Goal: Task Accomplishment & Management: Use online tool/utility

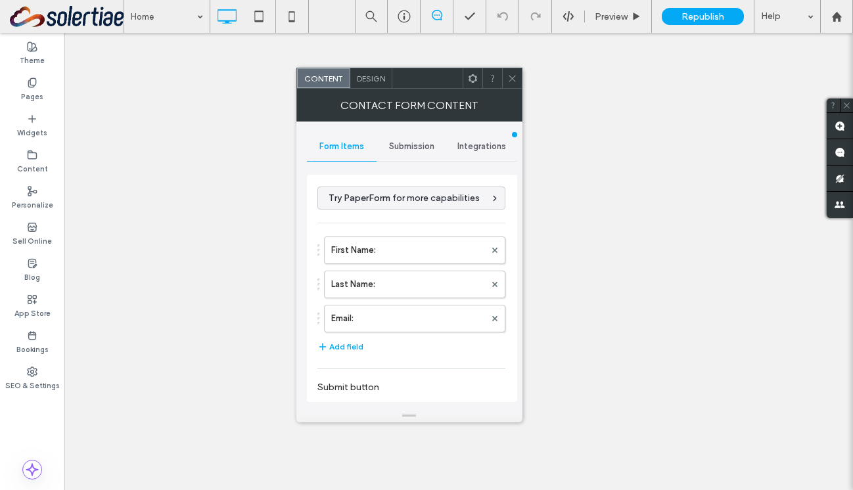
select select "***"
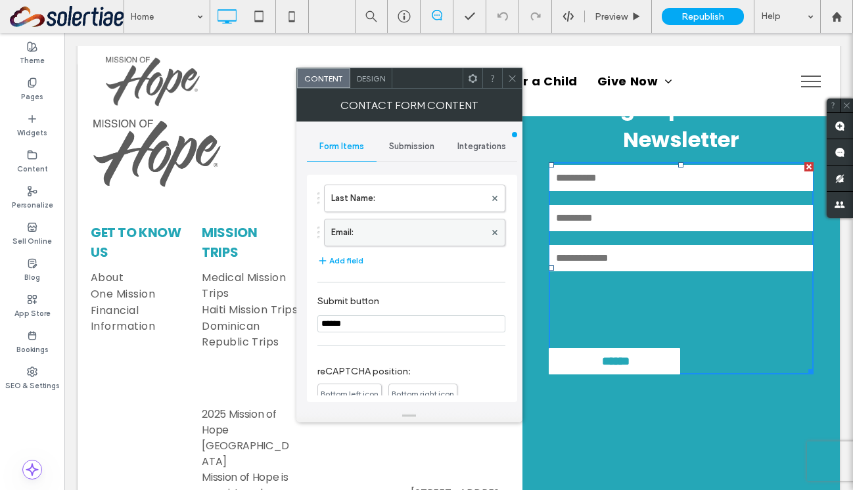
scroll to position [58, 0]
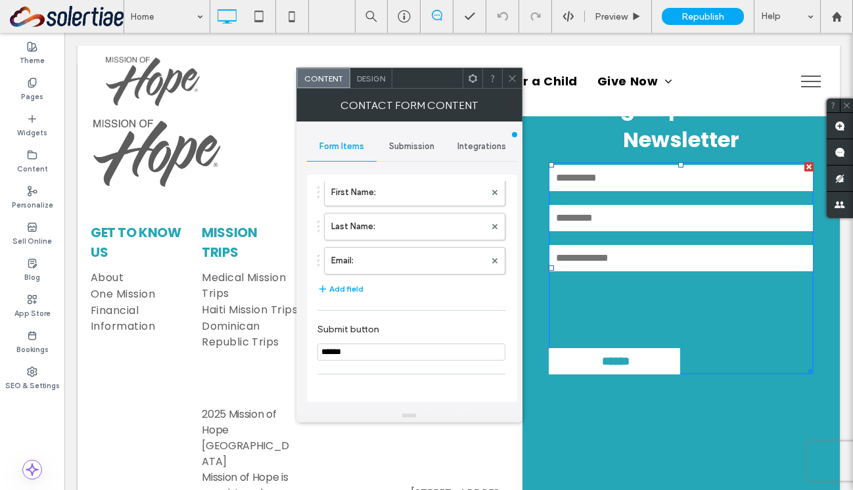
click at [492, 143] on span "Integrations" at bounding box center [481, 146] width 49 height 11
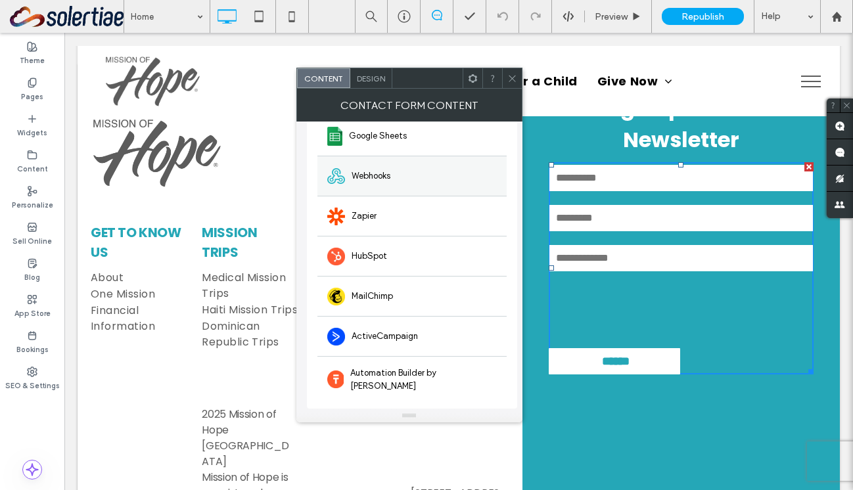
scroll to position [0, 0]
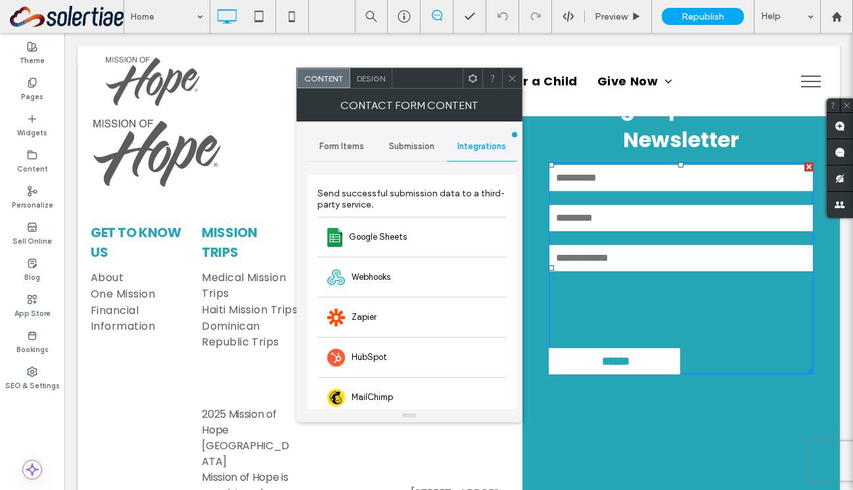
click at [348, 154] on div "Form Items" at bounding box center [342, 146] width 70 height 29
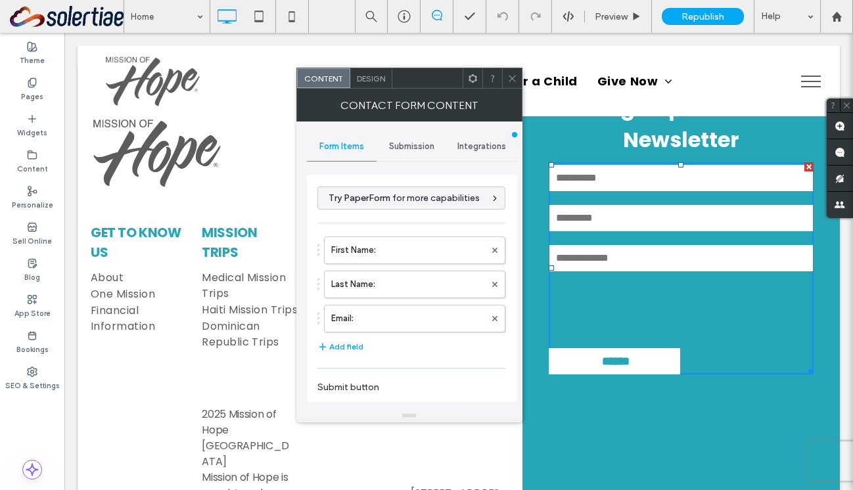
click at [407, 145] on span "Submission" at bounding box center [411, 146] width 45 height 11
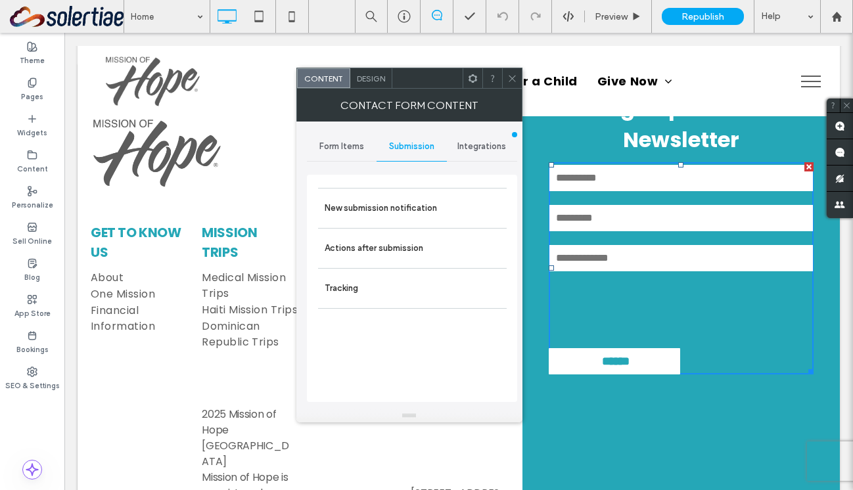
click at [352, 145] on span "Form Items" at bounding box center [341, 146] width 45 height 11
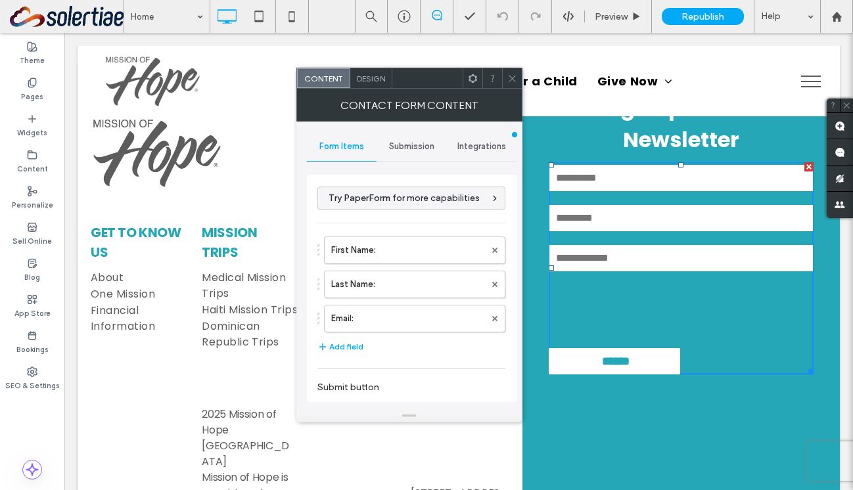
click at [509, 83] on span at bounding box center [512, 78] width 10 height 20
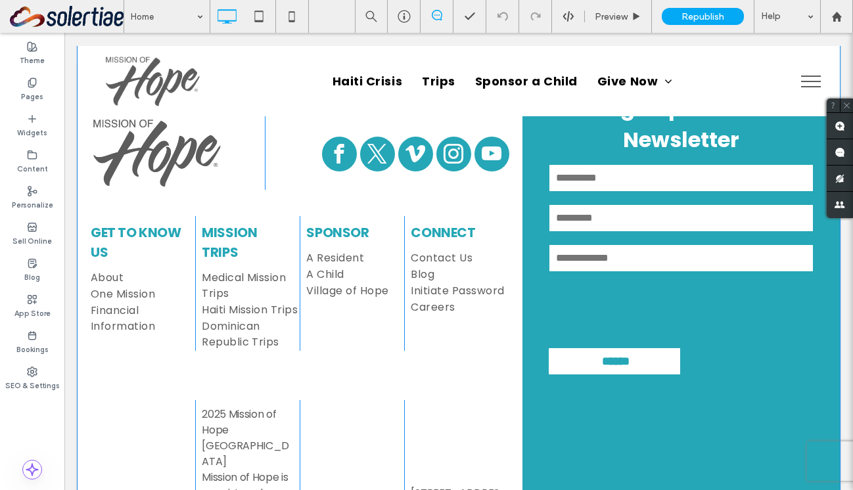
scroll to position [2262, 0]
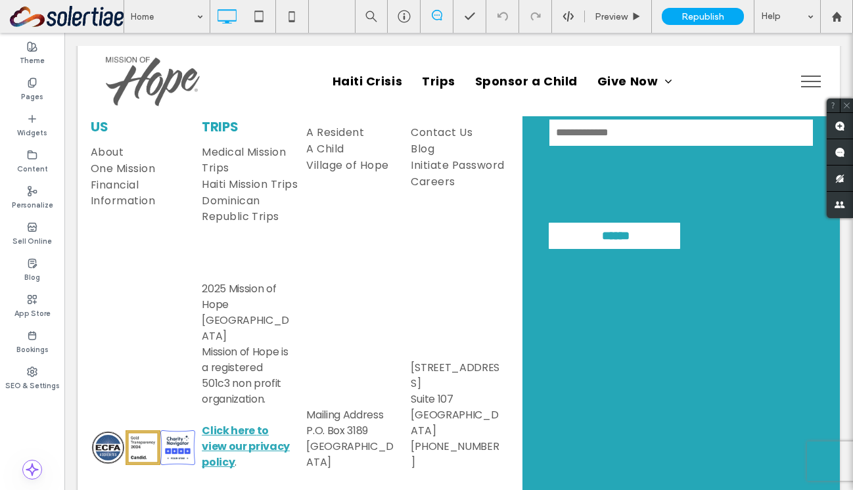
click at [565, 23] on div "Preview Republish Help" at bounding box center [604, 16] width 498 height 33
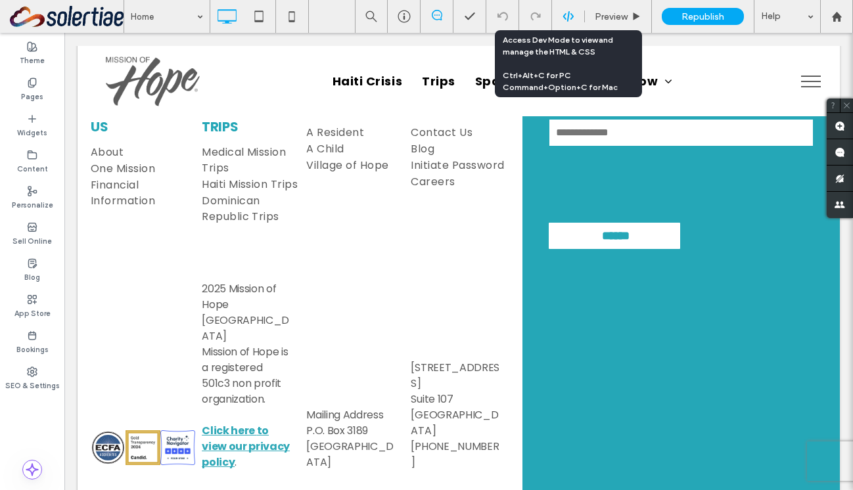
click at [568, 14] on use at bounding box center [568, 16] width 11 height 11
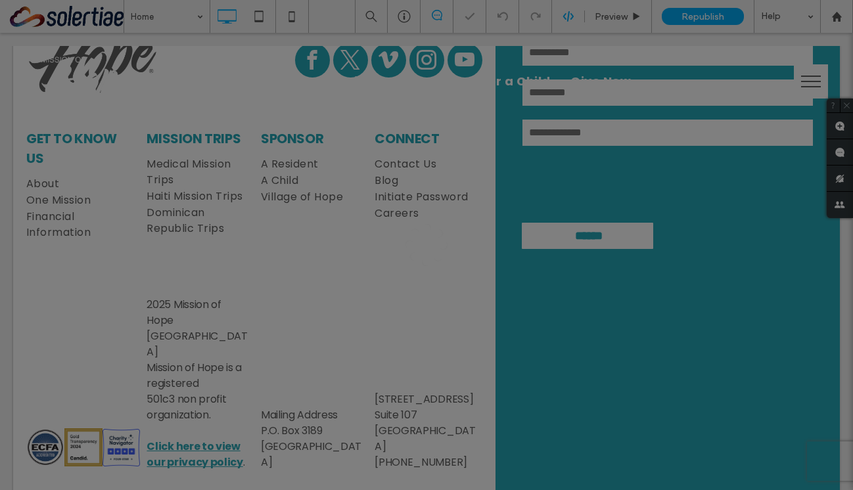
scroll to position [0, 0]
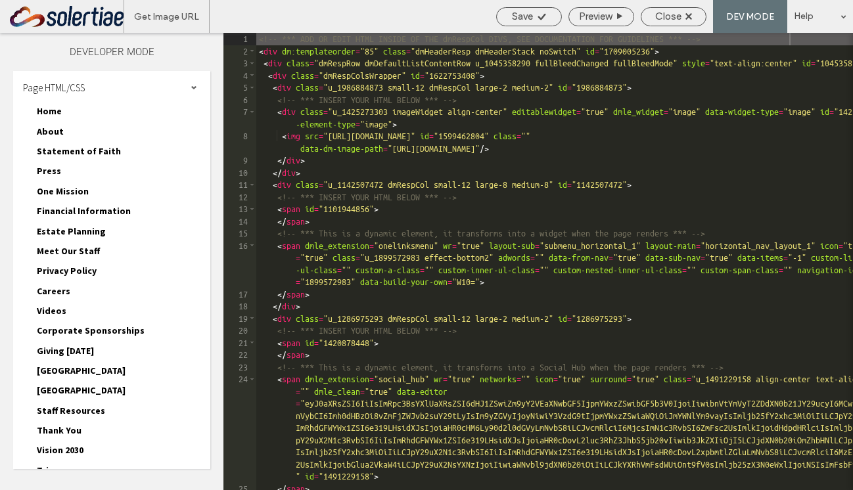
click at [400, 275] on div "<!-- *** ADD OR EDIT HTML INSIDE OF THE dmRespCol DIVS, SEE DOCUMENTATION FOR G…" at bounding box center [666, 274] width 820 height 482
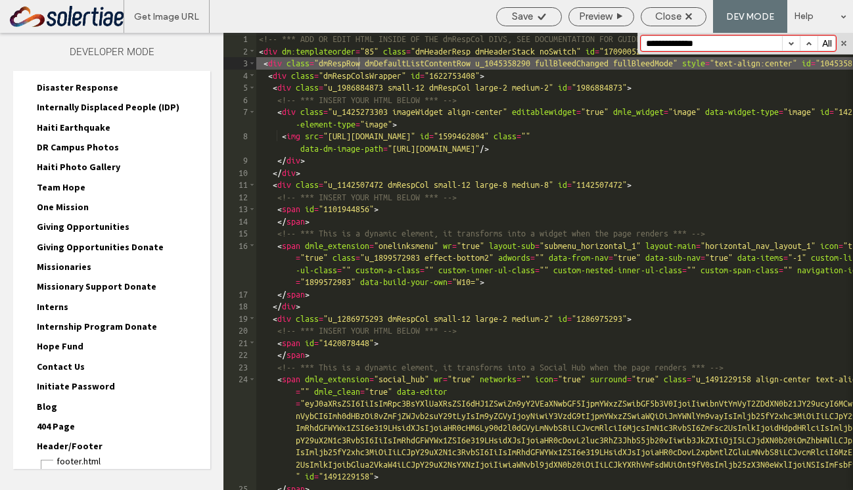
scroll to position [2053, 0]
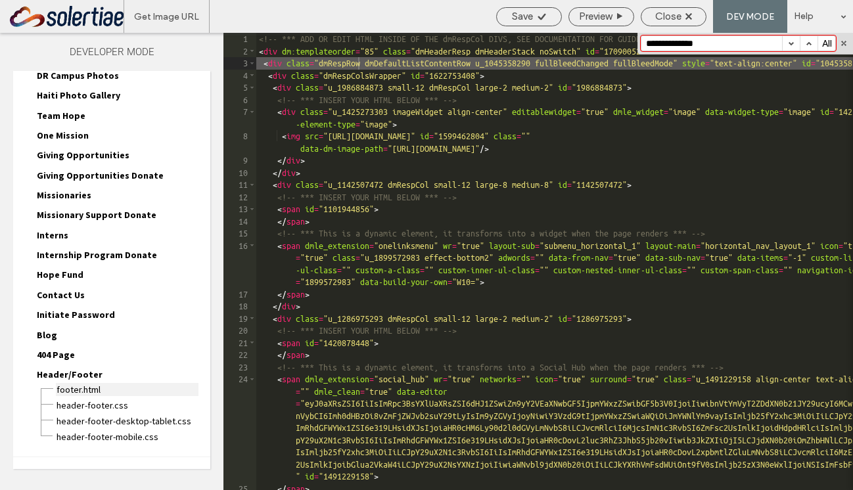
type input "**********"
click at [82, 383] on span "footer.html" at bounding box center [127, 389] width 143 height 13
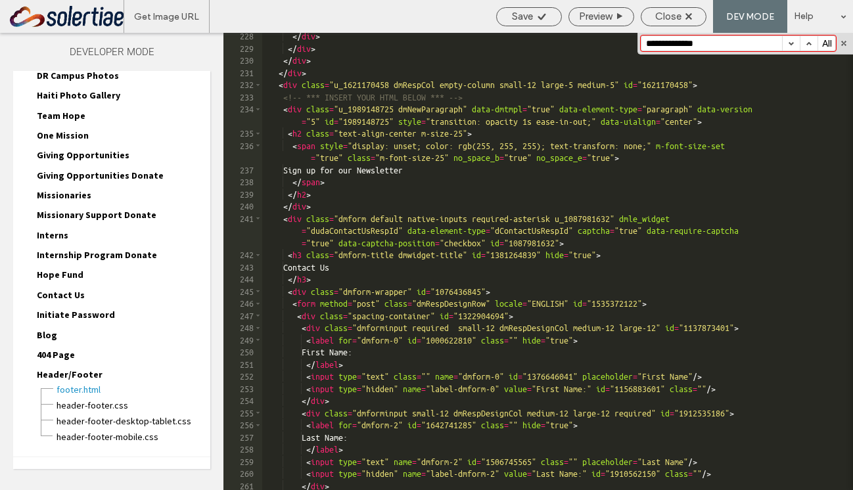
scroll to position [4234, 0]
click at [712, 43] on input "**********" at bounding box center [711, 43] width 141 height 14
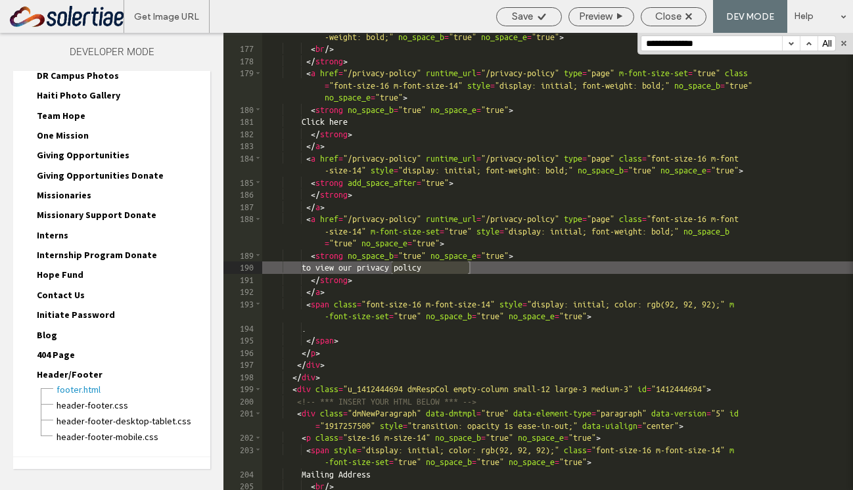
scroll to position [3479, 0]
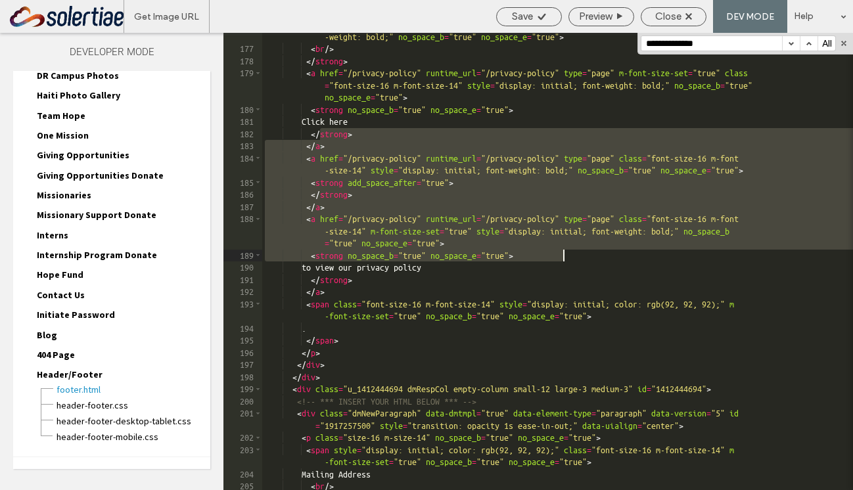
drag, startPoint x: 321, startPoint y: 135, endPoint x: 572, endPoint y: 257, distance: 279.8
click at [572, 257] on div "< strong class = "font-size-16 m-font-size-14" m-font-size-set = "true" style =…" at bounding box center [557, 265] width 591 height 494
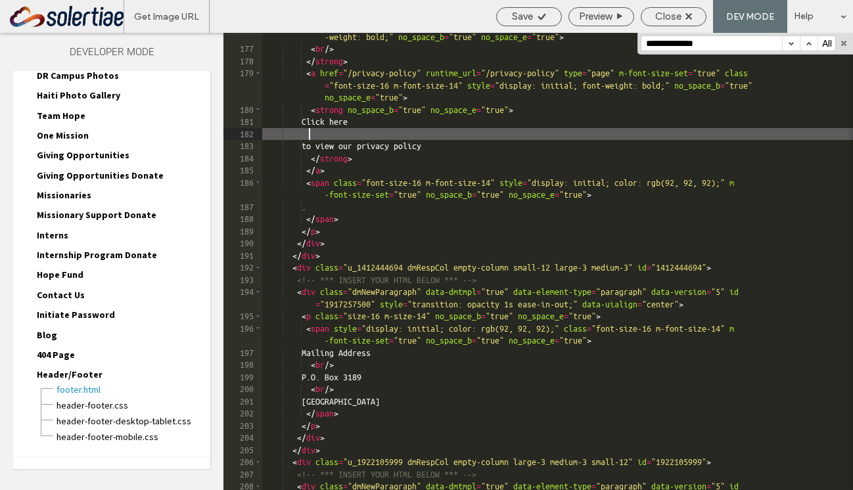
click at [326, 144] on div "< strong class = "font-size-16 m-font-size-14" m-font-size-set = "true" style =…" at bounding box center [557, 271] width 591 height 506
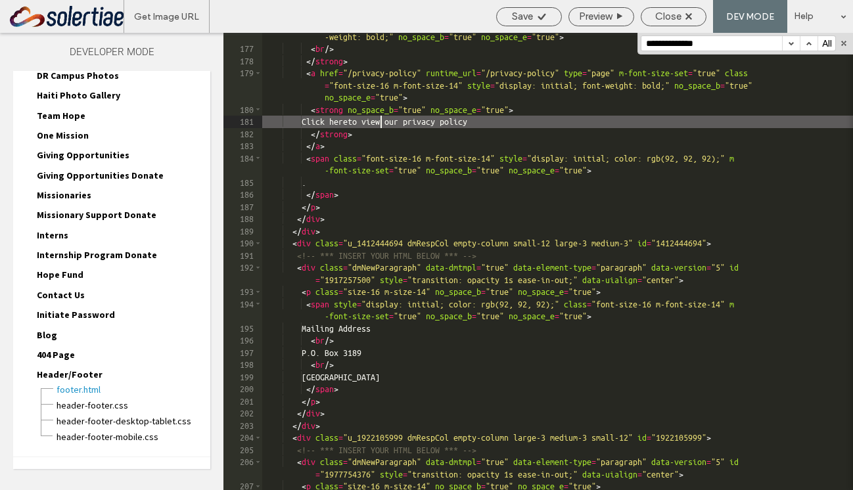
type textarea "**"
click at [540, 11] on div "Save" at bounding box center [529, 17] width 64 height 12
click at [668, 13] on div at bounding box center [426, 245] width 853 height 490
click at [668, 18] on span "Close" at bounding box center [668, 17] width 26 height 12
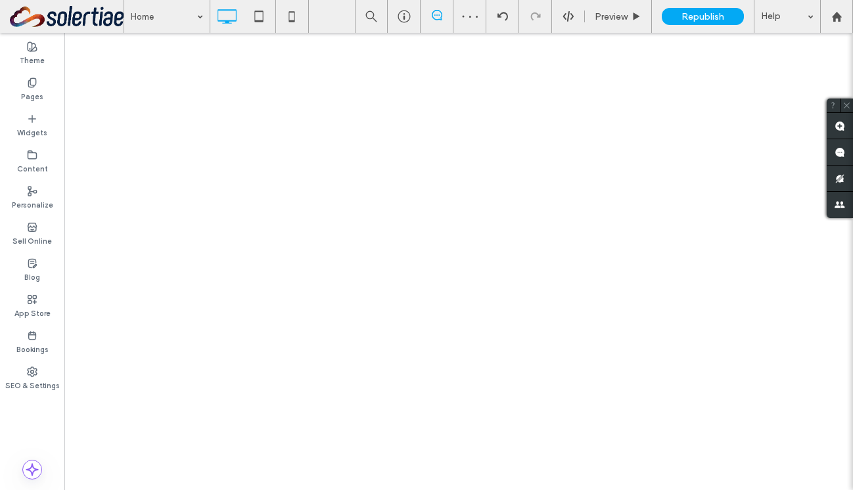
select select "***"
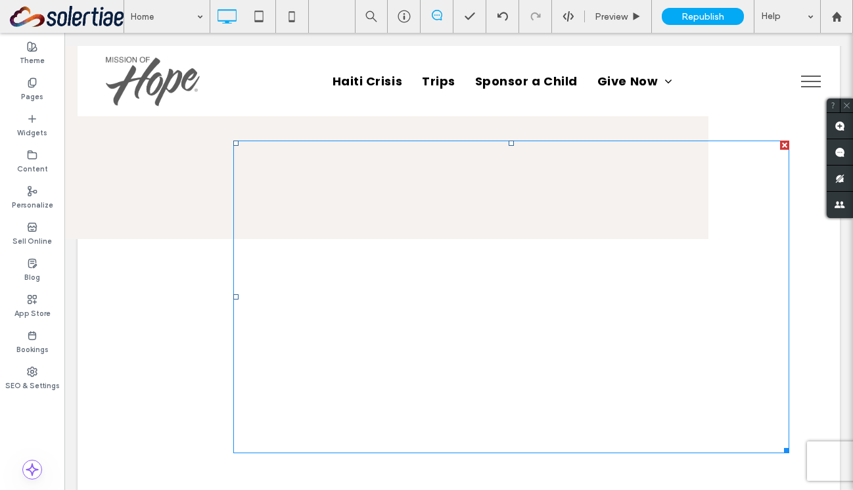
scroll to position [381, 0]
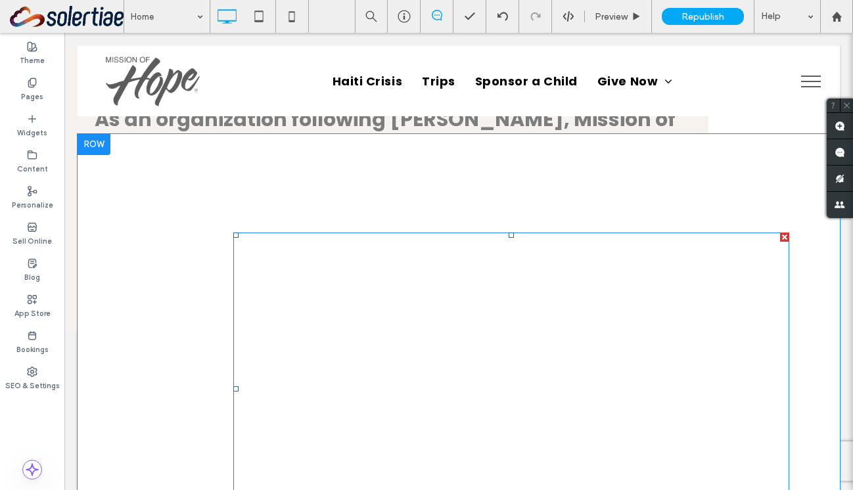
click at [460, 308] on span at bounding box center [511, 389] width 557 height 313
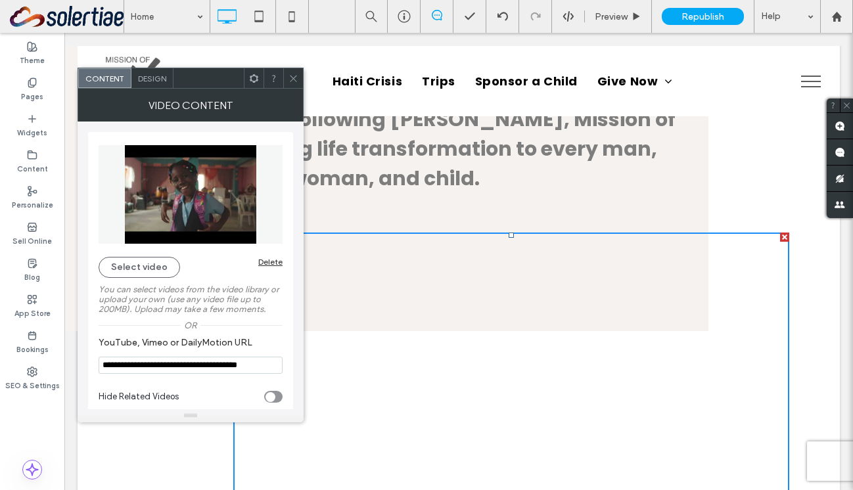
click at [183, 356] on section "**********" at bounding box center [191, 356] width 184 height 50
click at [181, 362] on input "**********" at bounding box center [191, 365] width 184 height 17
click at [290, 75] on use at bounding box center [293, 78] width 7 height 7
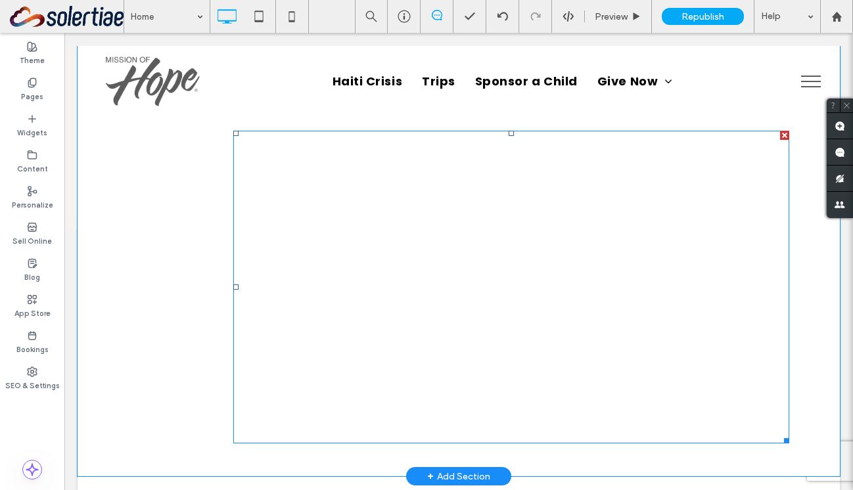
scroll to position [482, 0]
click at [317, 282] on span at bounding box center [511, 287] width 557 height 313
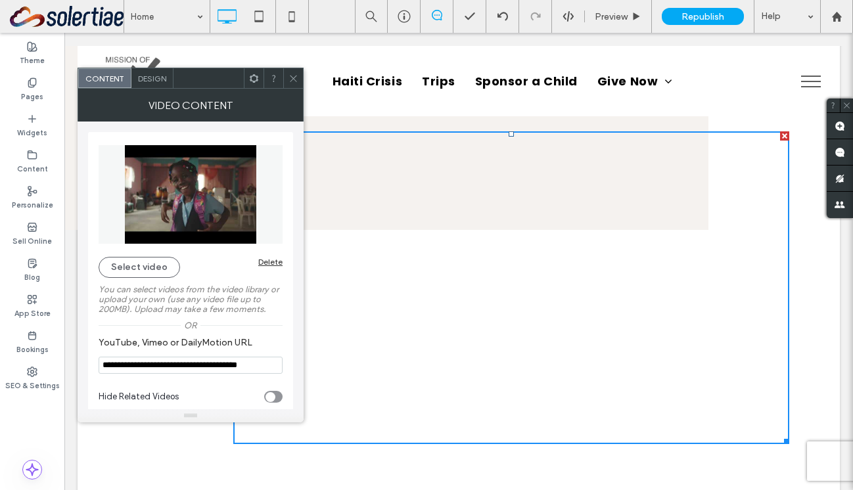
scroll to position [14, 0]
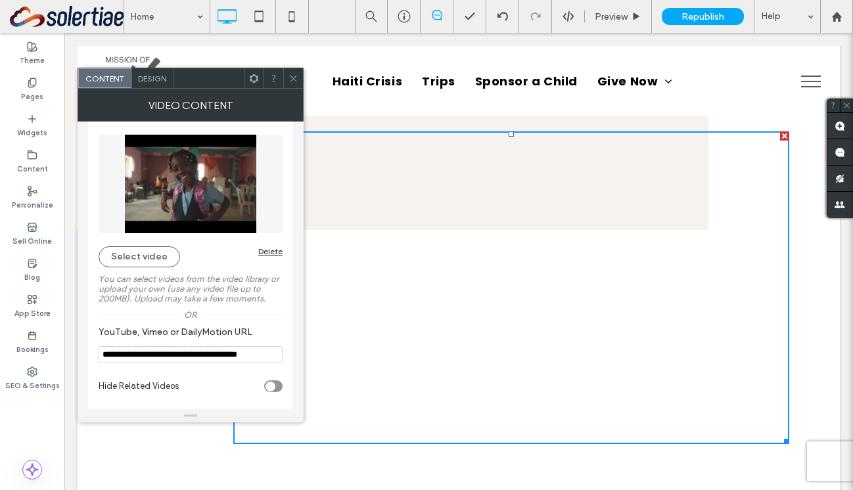
click at [292, 83] on span at bounding box center [294, 78] width 10 height 20
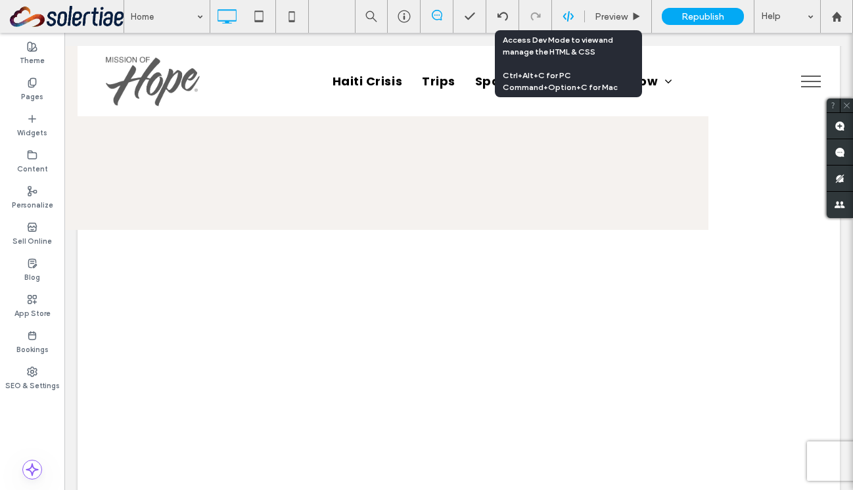
click at [572, 12] on icon at bounding box center [569, 17] width 12 height 12
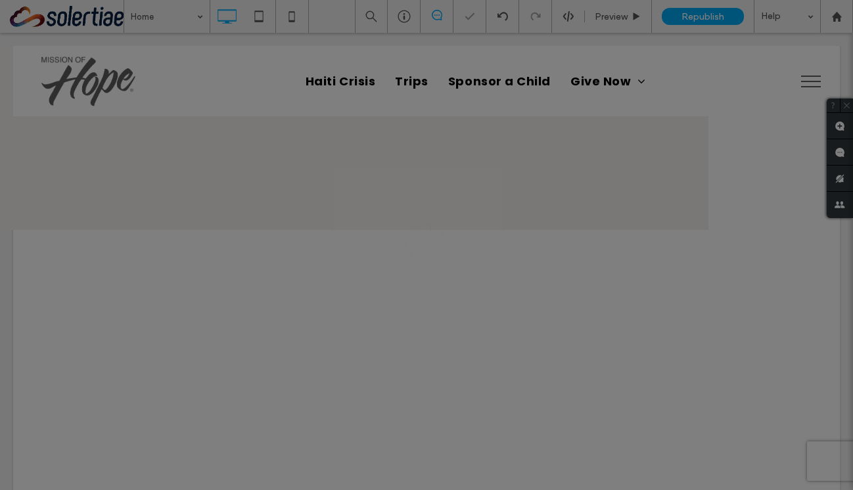
scroll to position [0, 0]
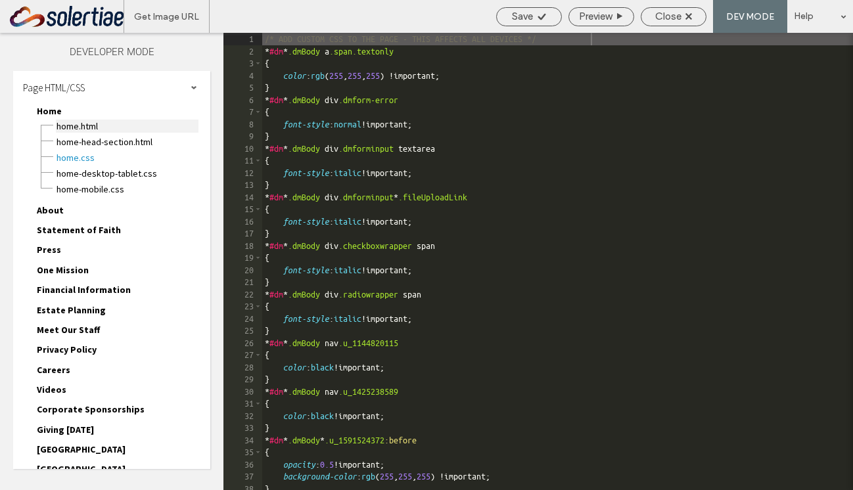
click at [82, 131] on span "Home.html" at bounding box center [127, 126] width 143 height 13
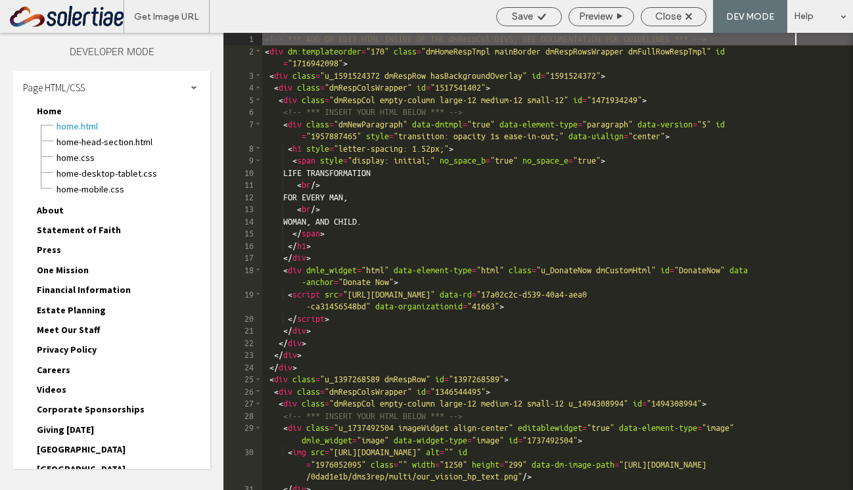
click at [501, 227] on div "<!-- *** ADD OR EDIT HTML INSIDE OF THE dmRespCol DIVS, SEE DOCUMENTATION FOR G…" at bounding box center [557, 280] width 591 height 494
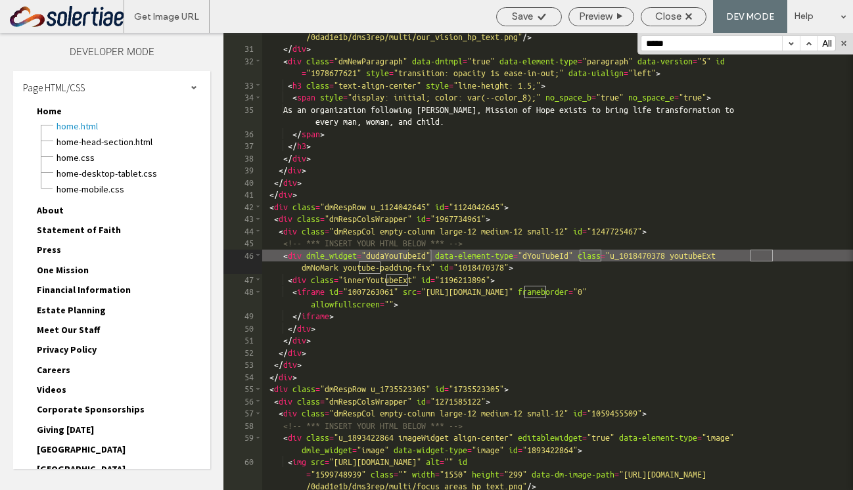
scroll to position [440, 0]
type input "*******"
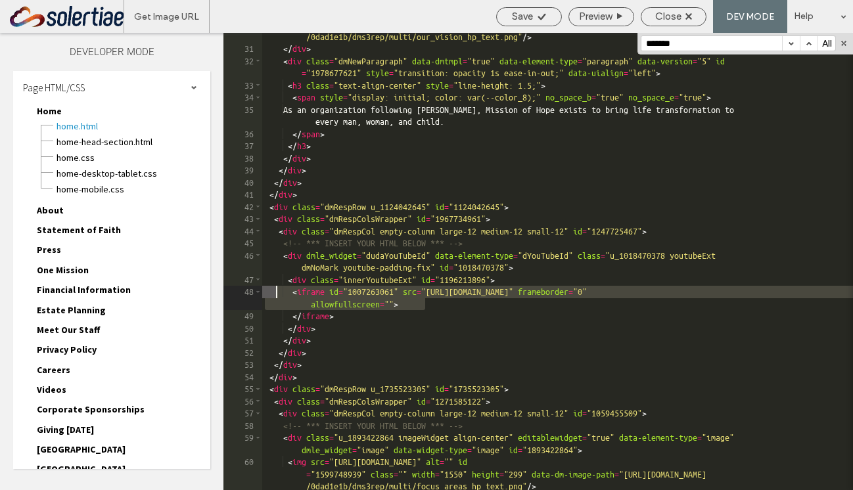
drag, startPoint x: 427, startPoint y: 305, endPoint x: 277, endPoint y: 293, distance: 150.3
click at [277, 293] on div "< img src = "[URL][DOMAIN_NAME]" alt = "" id = "1976052095" class = "" width = …" at bounding box center [557, 260] width 591 height 506
click at [418, 305] on div "< img src = "[URL][DOMAIN_NAME]" alt = "" id = "1976052095" class = "" width = …" at bounding box center [557, 260] width 591 height 506
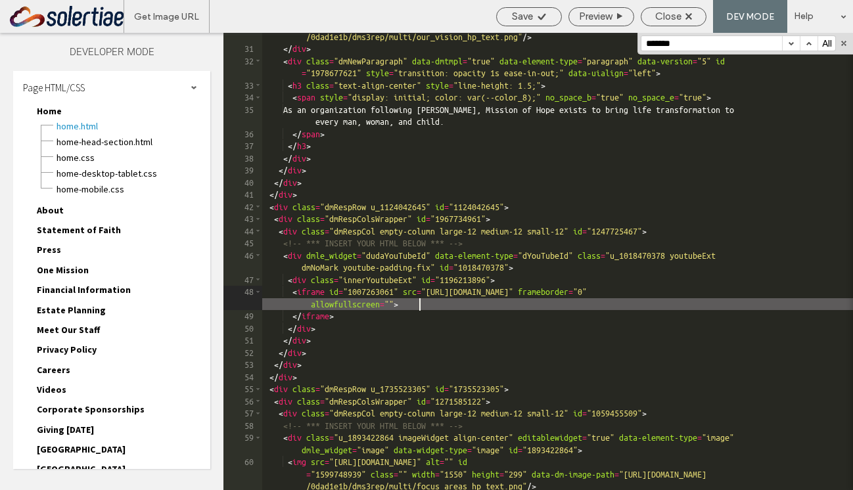
type textarea "**"
click at [534, 14] on div "Save" at bounding box center [529, 17] width 64 height 12
click at [682, 20] on div "Close" at bounding box center [673, 17] width 64 height 12
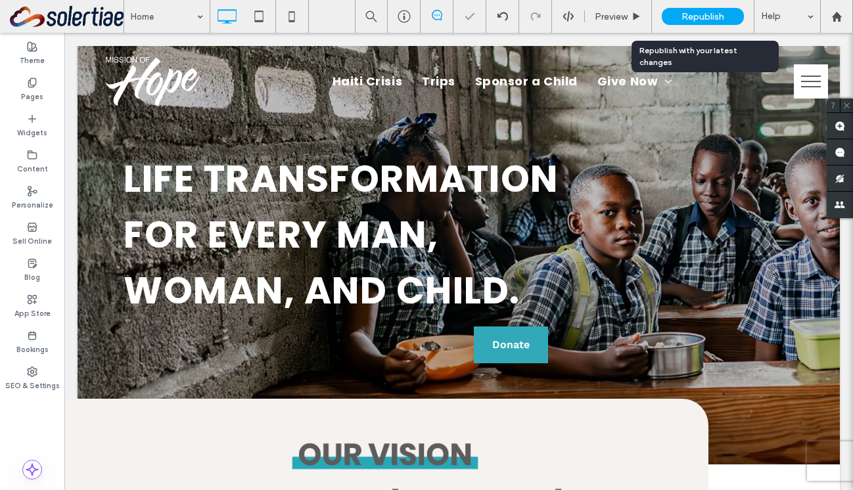
click at [695, 20] on span "Republish" at bounding box center [703, 16] width 43 height 11
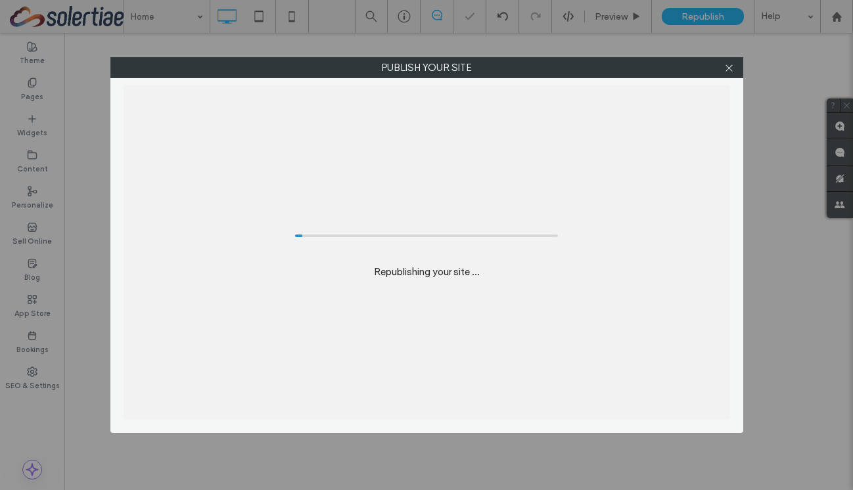
select select "***"
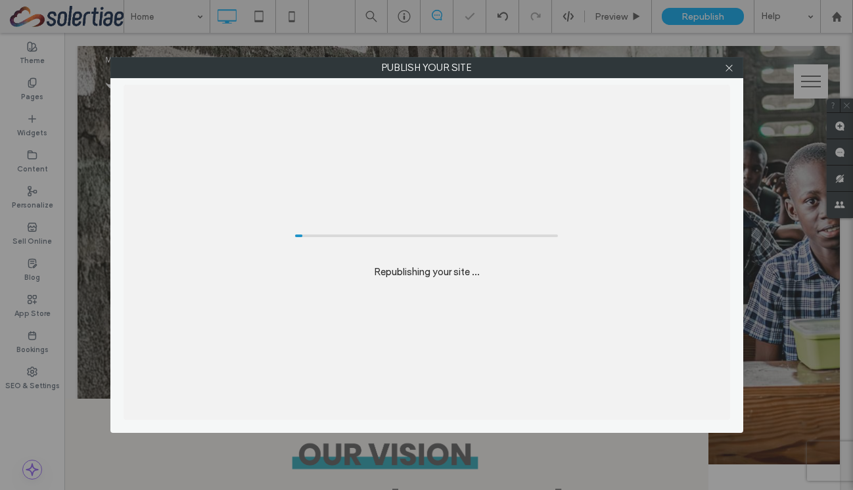
scroll to position [0, 0]
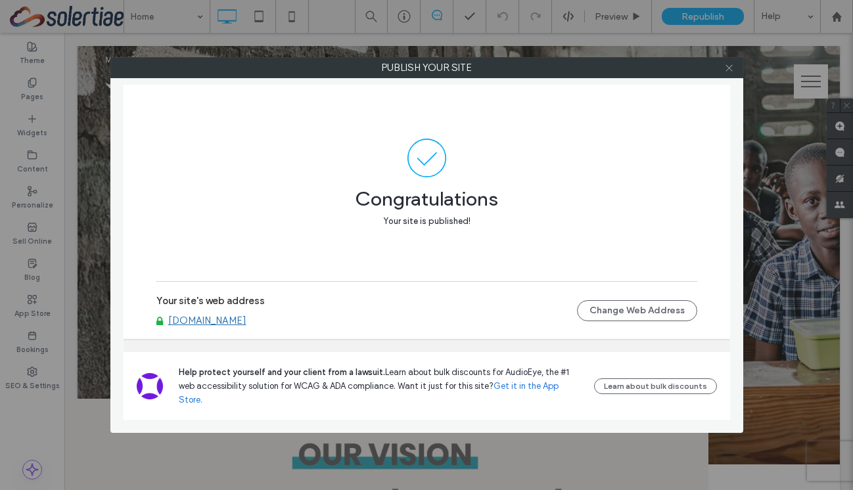
click at [728, 70] on icon at bounding box center [729, 68] width 10 height 10
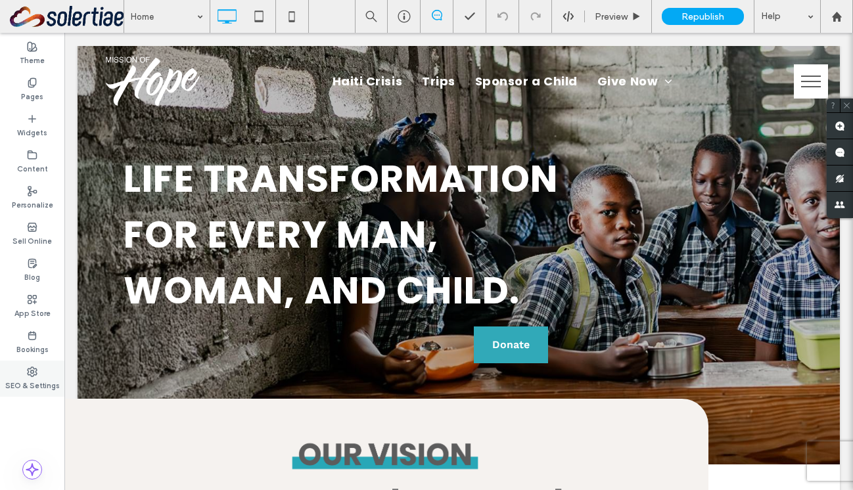
click at [27, 379] on label "SEO & Settings" at bounding box center [32, 384] width 55 height 14
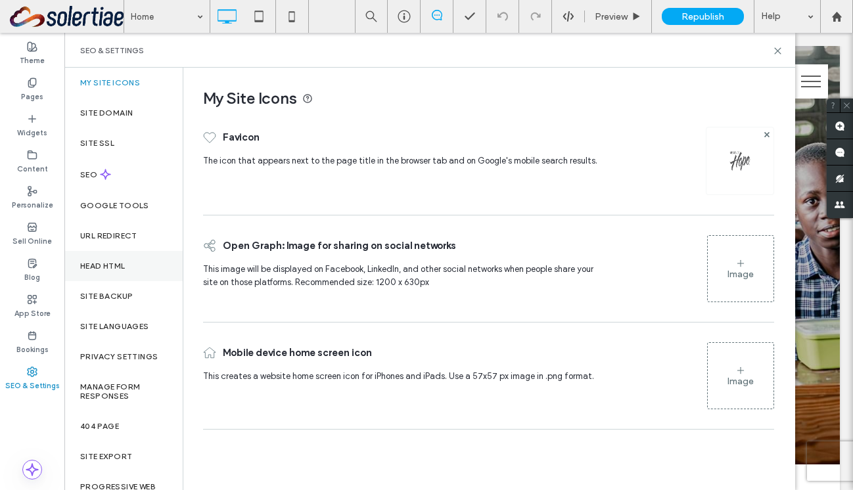
click at [114, 267] on label "Head HTML" at bounding box center [102, 266] width 45 height 9
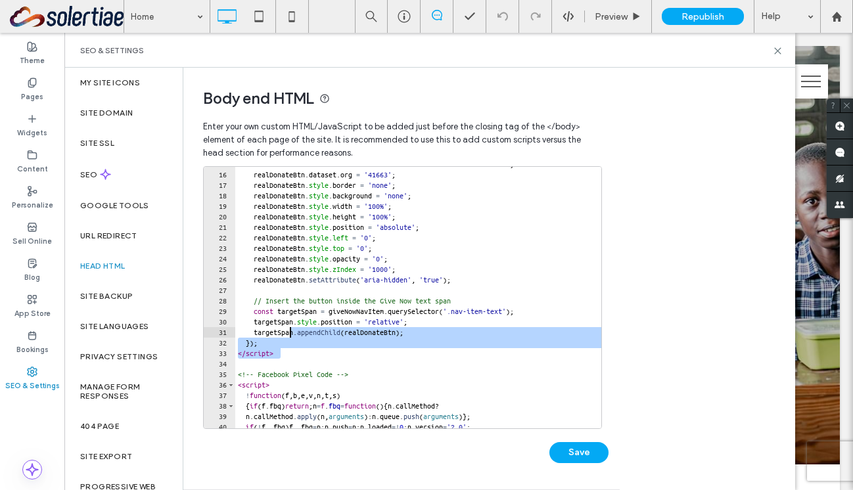
drag, startPoint x: 289, startPoint y: 354, endPoint x: 289, endPoint y: 289, distance: 65.7
click at [289, 291] on div "realDonateBtn . dataset . id = 'e8664536-76a7-4ef6-aed4-55ab8a0ef584' ; realDon…" at bounding box center [438, 300] width 407 height 283
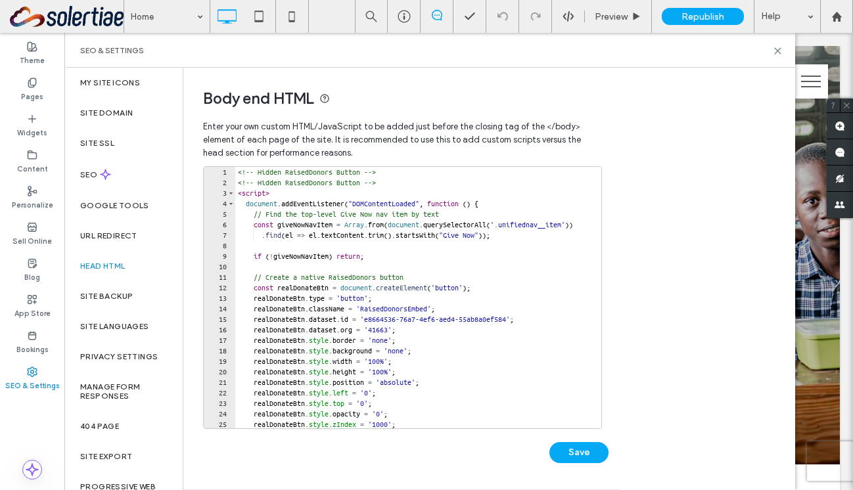
click at [240, 191] on div "<!-- Hidden RaisedDonors Button --> <!-- Hidden RaisedDonors Button --> < scrip…" at bounding box center [438, 308] width 407 height 283
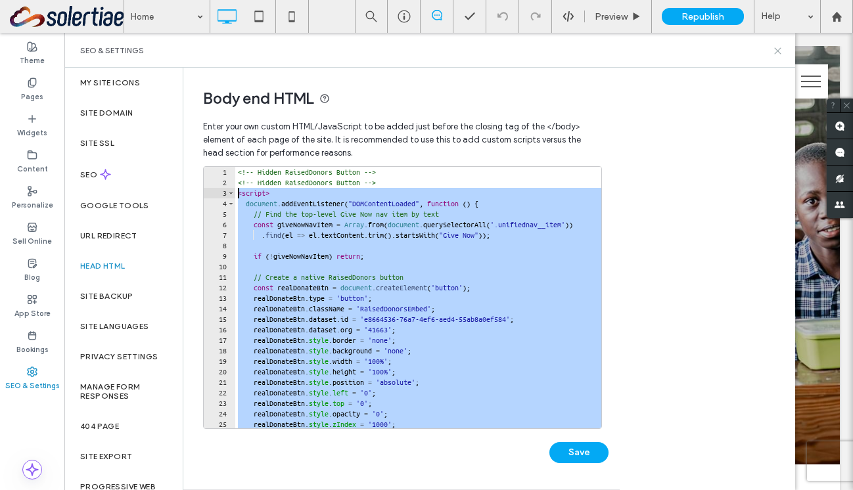
click at [777, 53] on icon at bounding box center [778, 51] width 10 height 10
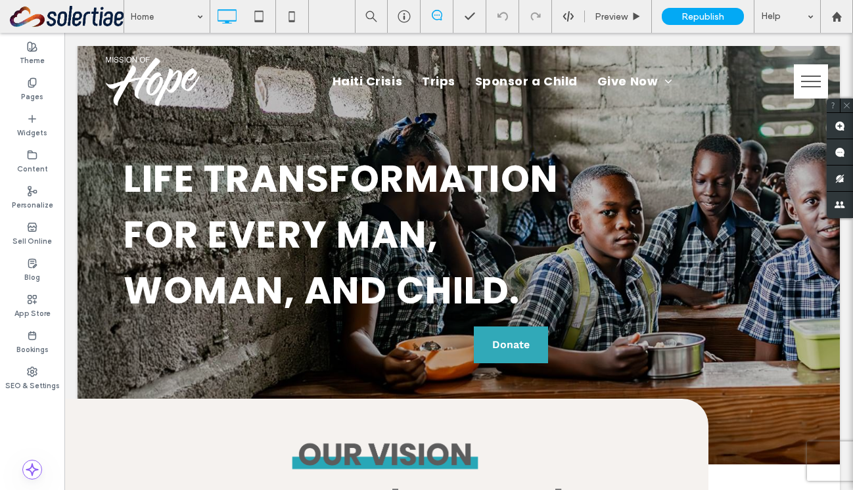
click at [810, 74] on button "menu" at bounding box center [811, 81] width 34 height 34
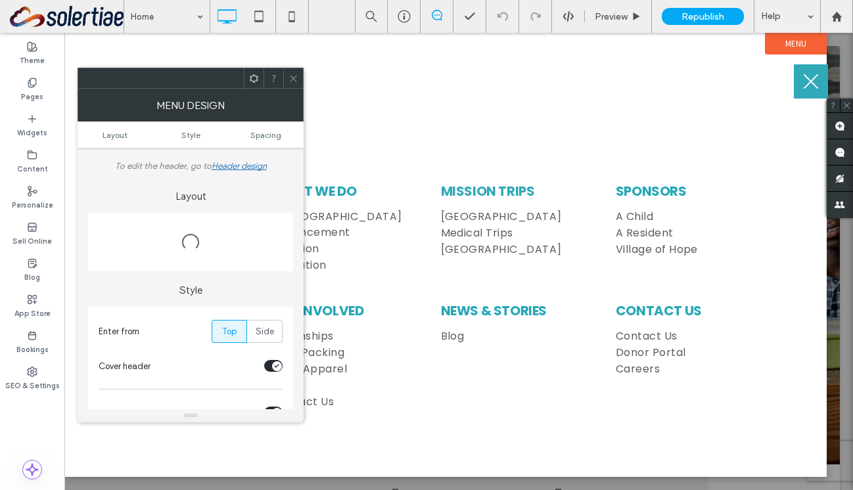
click at [810, 74] on button "menu" at bounding box center [811, 81] width 34 height 34
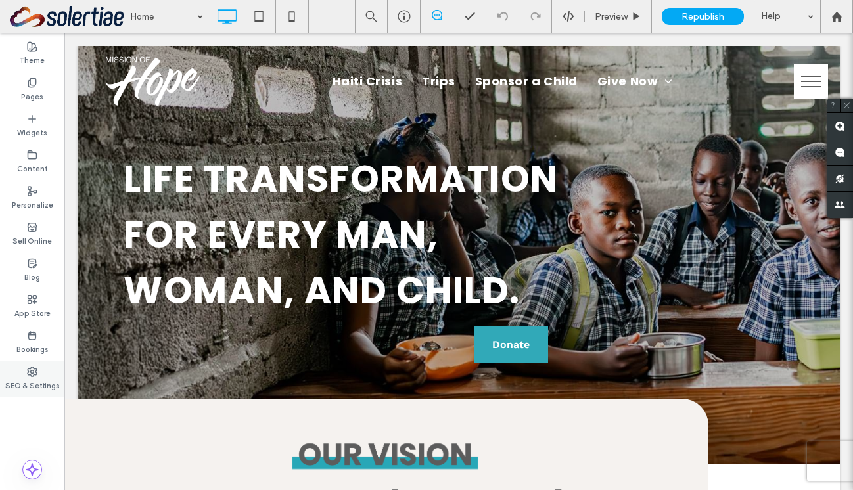
click at [32, 377] on label "SEO & Settings" at bounding box center [32, 384] width 55 height 14
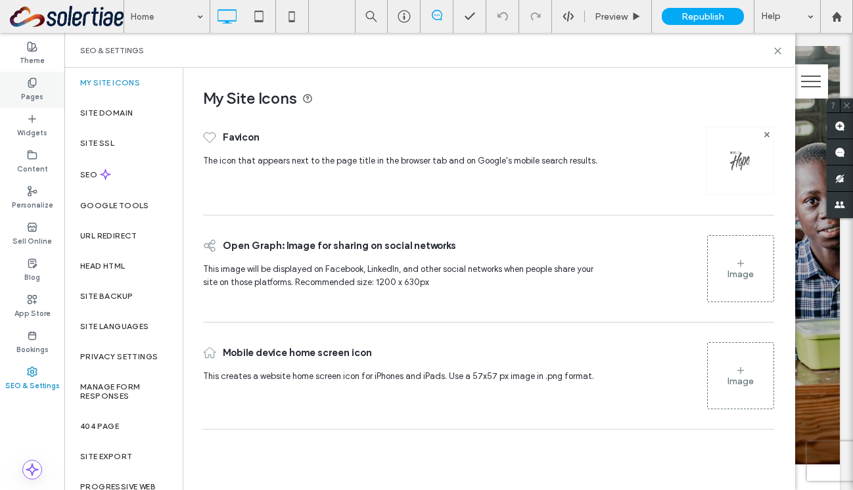
click at [35, 101] on label "Pages" at bounding box center [32, 95] width 22 height 14
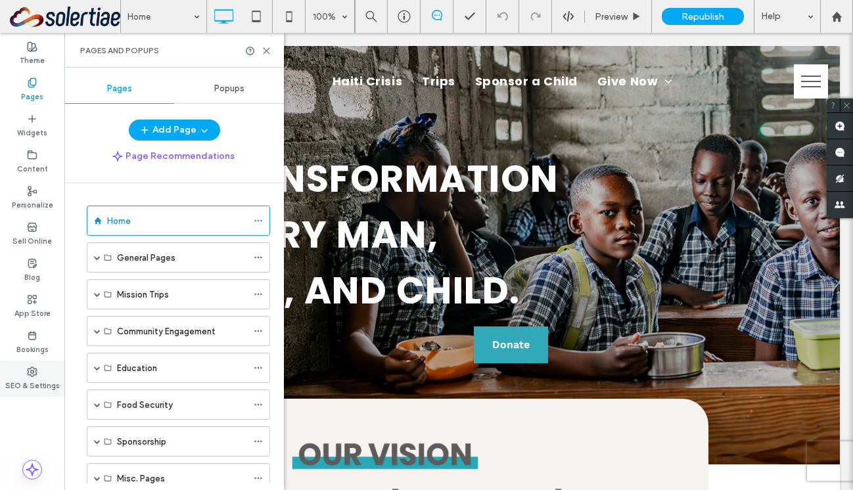
click at [30, 374] on use at bounding box center [32, 371] width 9 height 9
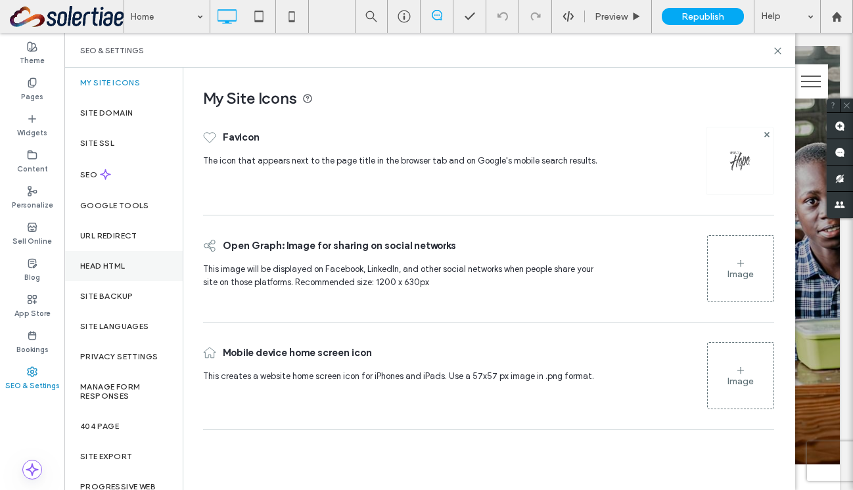
click at [110, 262] on label "Head HTML" at bounding box center [102, 266] width 45 height 9
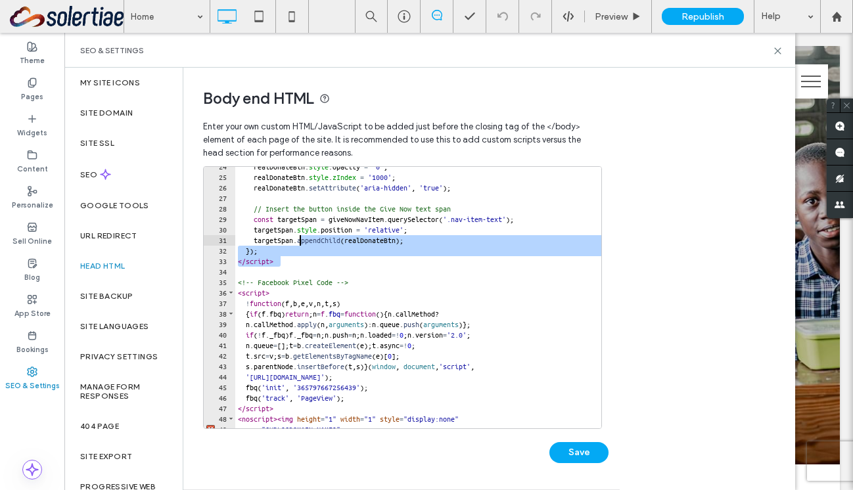
drag, startPoint x: 310, startPoint y: 265, endPoint x: 298, endPoint y: 235, distance: 32.7
click at [298, 235] on div "realDonateBtn . style . opacity = '0' ; realDonateBtn . style . zIndex = '1000'…" at bounding box center [438, 303] width 407 height 283
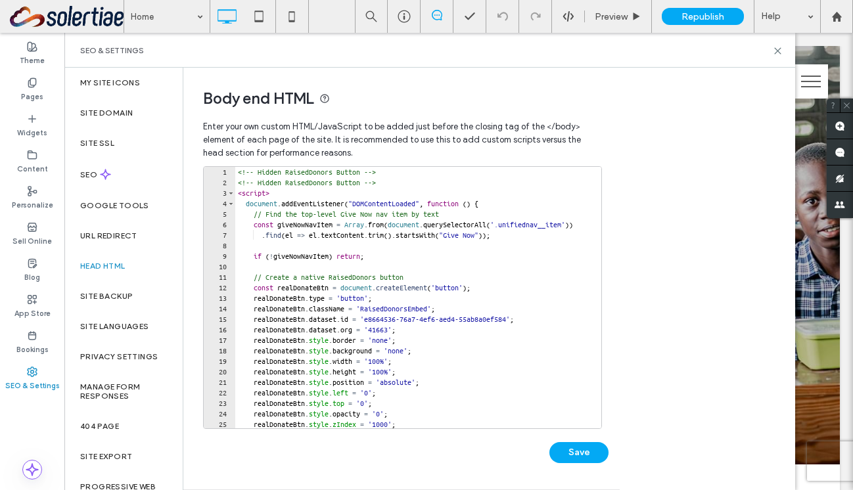
click at [239, 177] on div "<!-- Hidden RaisedDonors Button --> <!-- Hidden RaisedDonors Button --> < scrip…" at bounding box center [438, 308] width 407 height 283
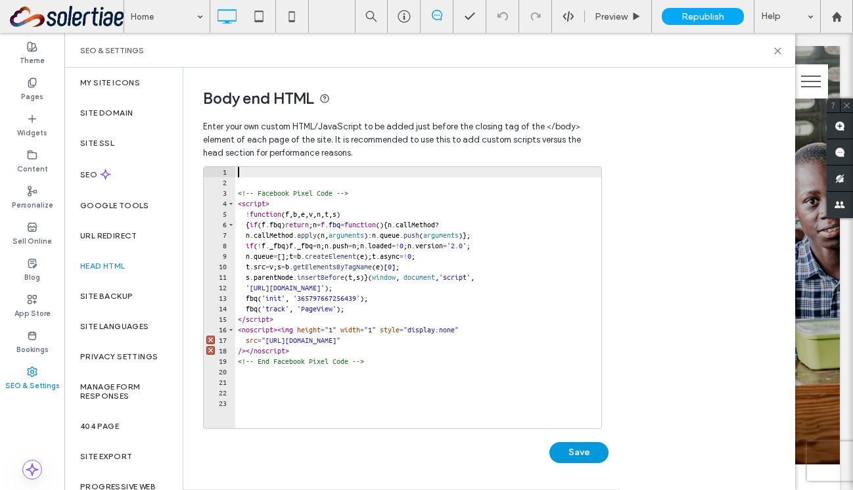
click at [584, 459] on button "Save" at bounding box center [578, 452] width 59 height 21
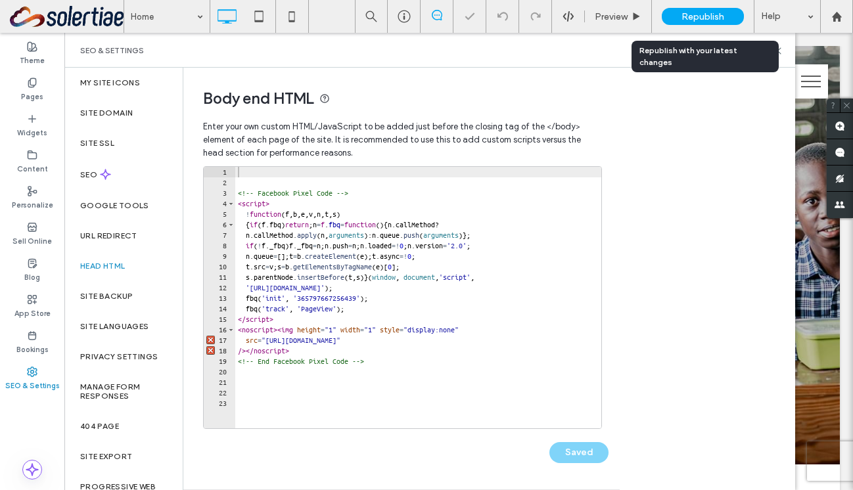
click at [713, 18] on span "Republish" at bounding box center [703, 16] width 43 height 11
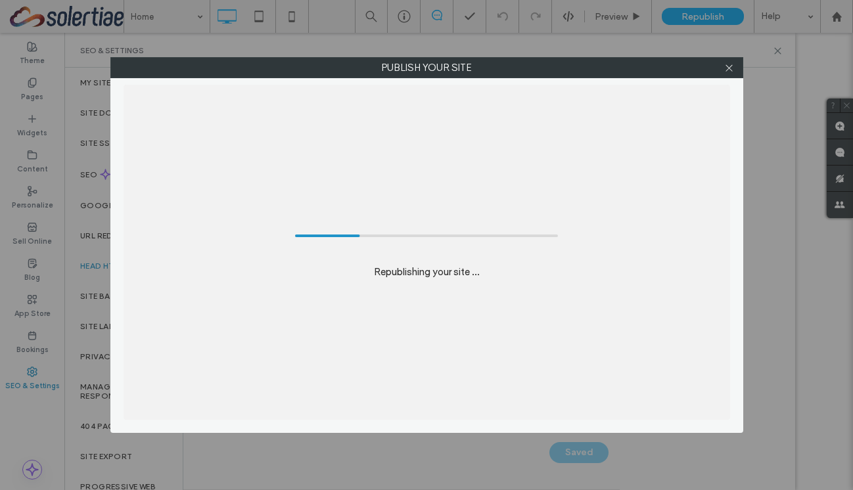
select select "***"
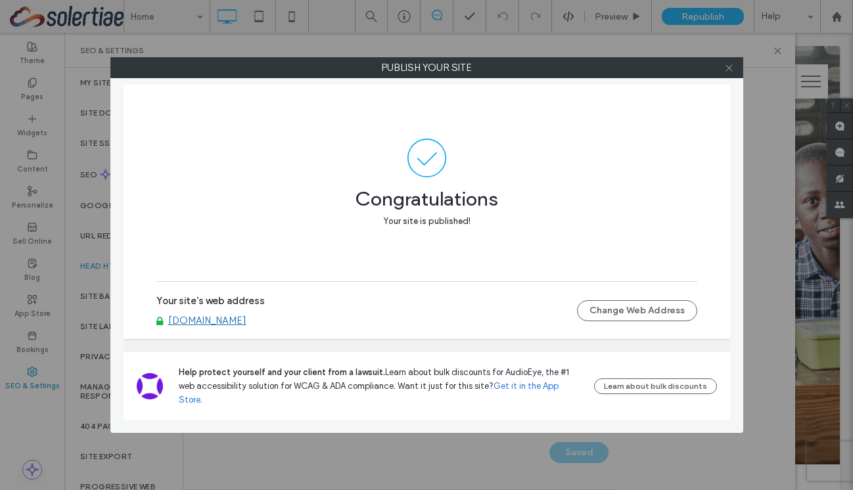
click at [733, 67] on icon at bounding box center [729, 68] width 10 height 10
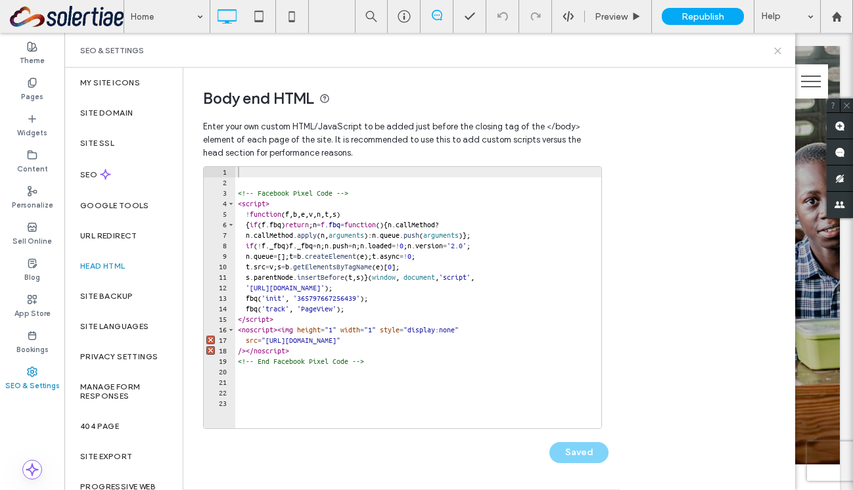
click at [776, 50] on icon at bounding box center [778, 51] width 10 height 10
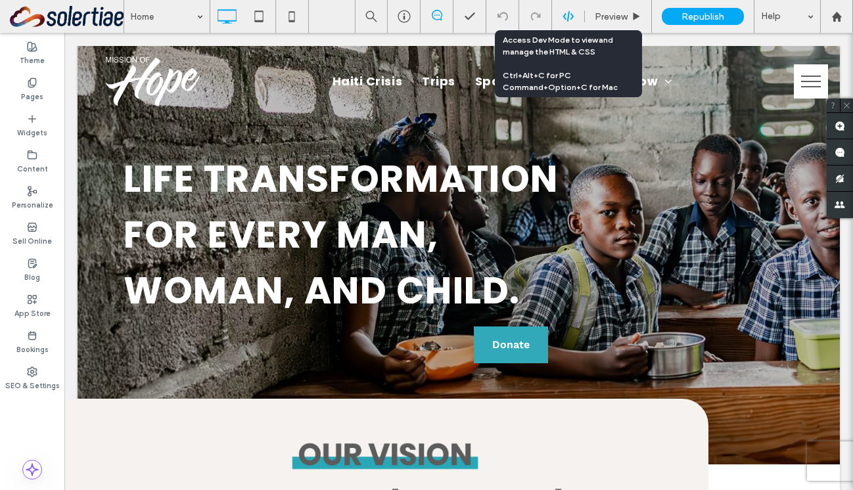
click at [570, 14] on icon at bounding box center [569, 17] width 12 height 12
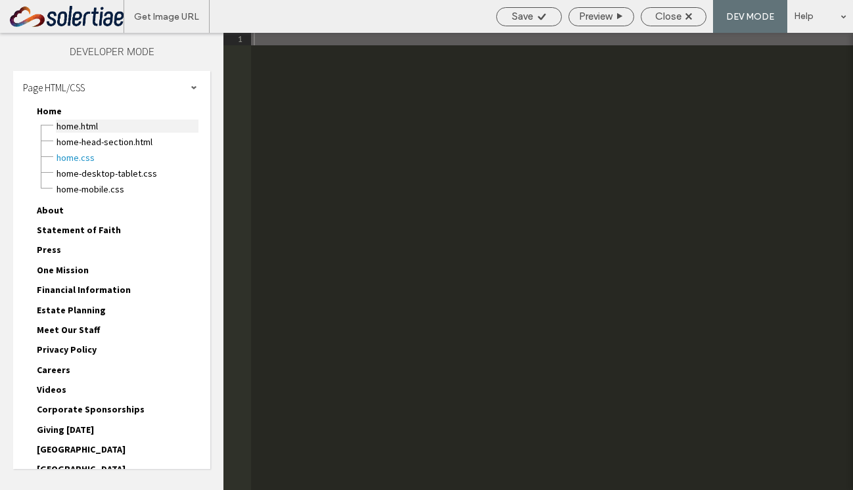
scroll to position [1, 0]
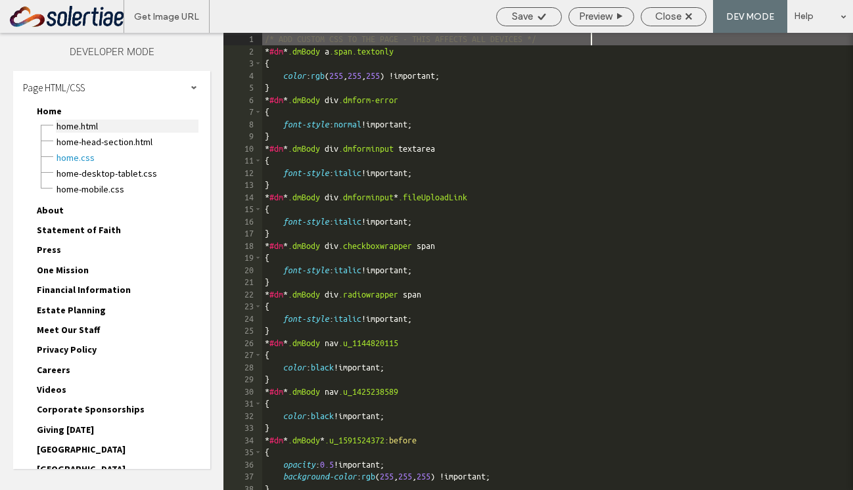
click at [78, 127] on span "Home.html" at bounding box center [127, 126] width 143 height 13
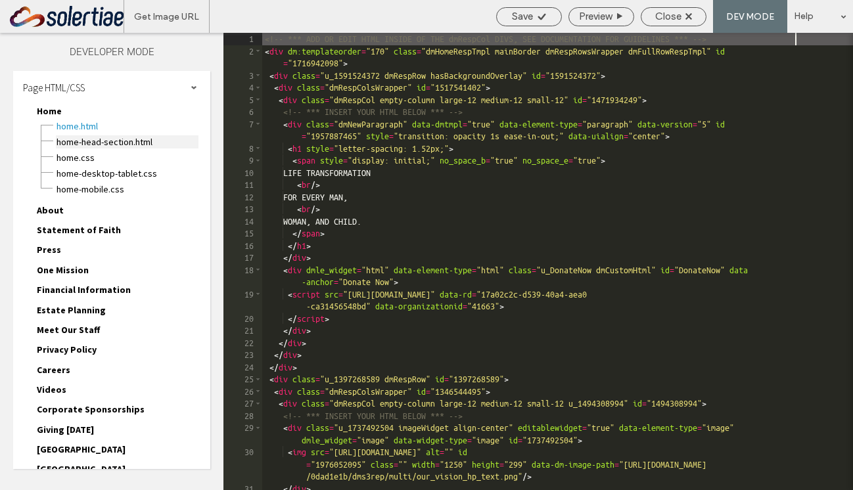
click at [91, 139] on span "Home-head-section.html" at bounding box center [127, 141] width 143 height 13
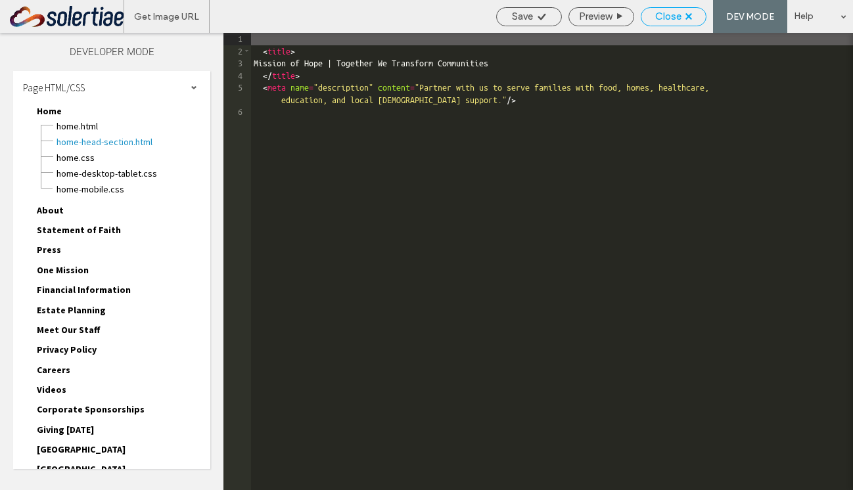
click at [674, 19] on span "Close" at bounding box center [668, 17] width 26 height 12
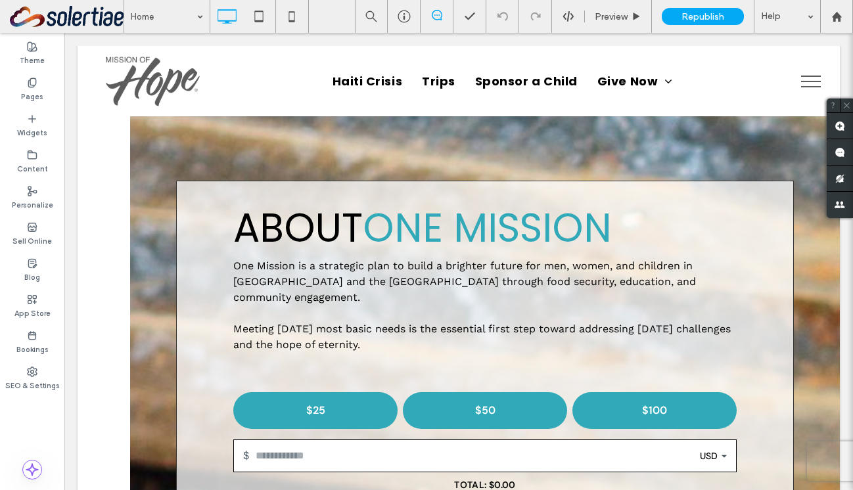
scroll to position [1336, 0]
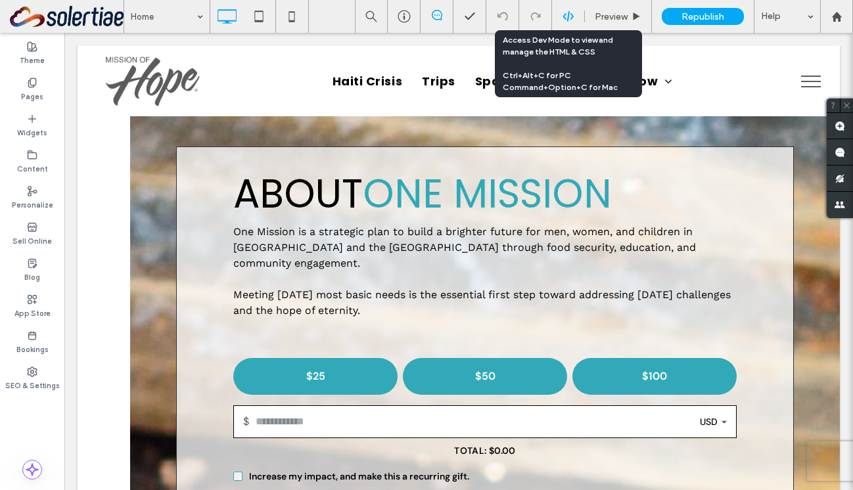
click at [560, 20] on div at bounding box center [568, 17] width 32 height 12
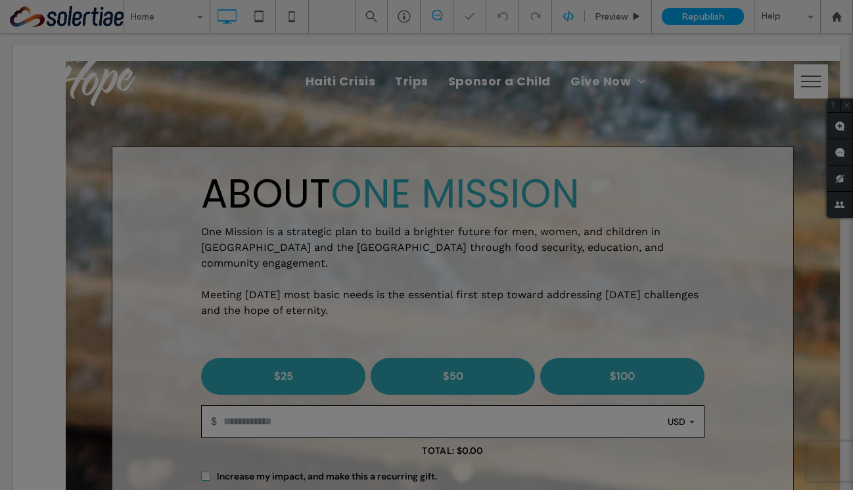
scroll to position [0, 0]
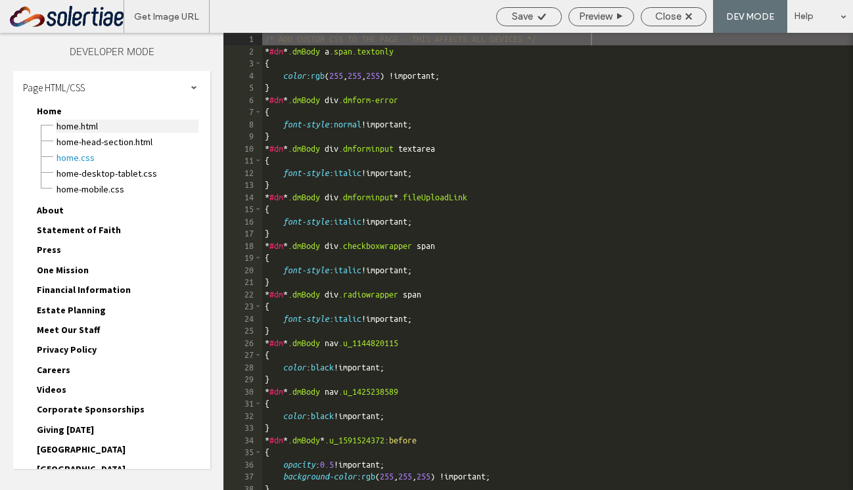
click at [85, 124] on span "Home.html" at bounding box center [127, 126] width 143 height 13
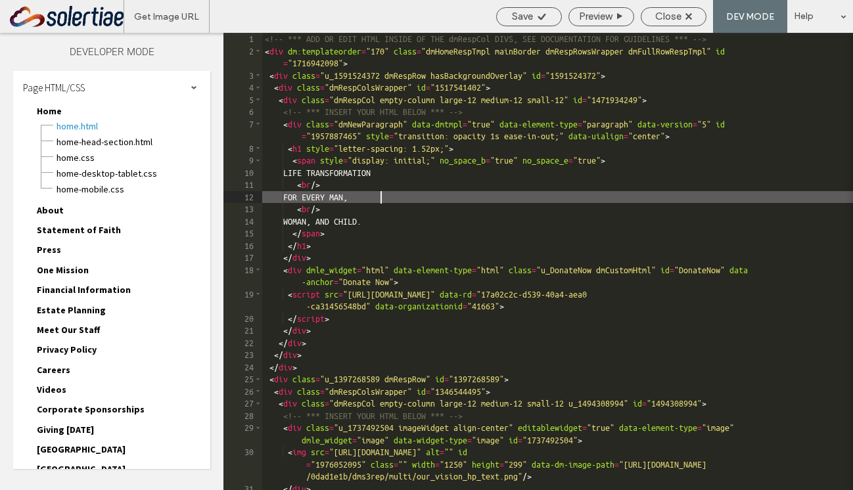
click at [487, 192] on div "<!-- *** ADD OR EDIT HTML INSIDE OF THE dmRespCol DIVS, SEE DOCUMENTATION FOR G…" at bounding box center [557, 280] width 591 height 494
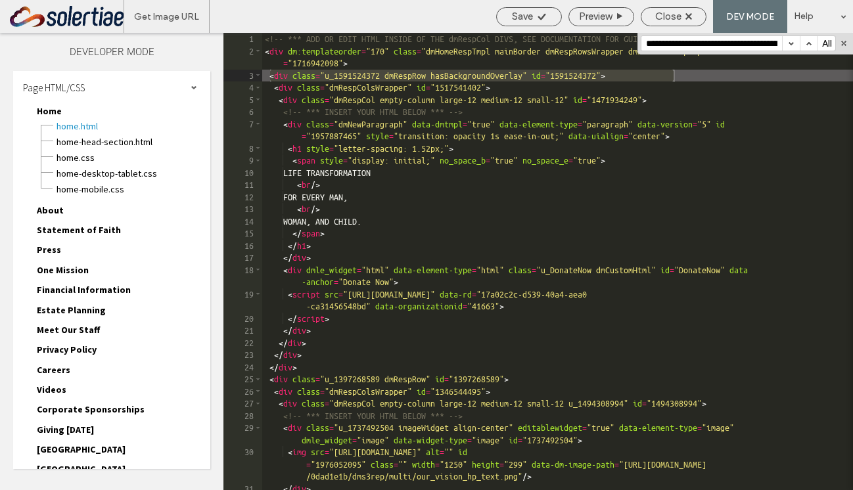
scroll to position [0, 213]
type input "**********"
click at [573, 78] on div "<!-- *** ADD OR EDIT HTML INSIDE OF THE dmRespCol DIVS, SEE DOCUMENTATION FOR G…" at bounding box center [557, 280] width 591 height 494
click at [598, 79] on div "<!-- *** ADD OR EDIT HTML INSIDE OF THE dmRespCol DIVS, SEE DOCUMENTATION FOR G…" at bounding box center [557, 280] width 591 height 494
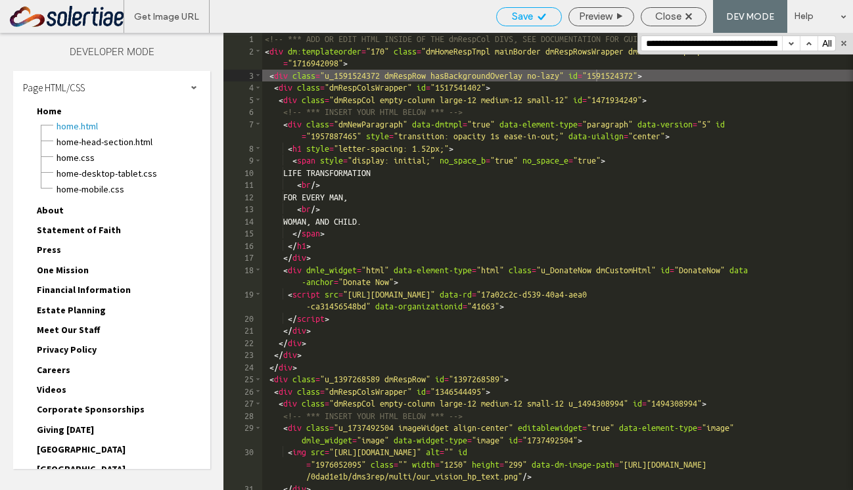
click at [531, 18] on div "Save" at bounding box center [529, 17] width 64 height 12
click at [77, 155] on span "Home.css" at bounding box center [127, 157] width 143 height 13
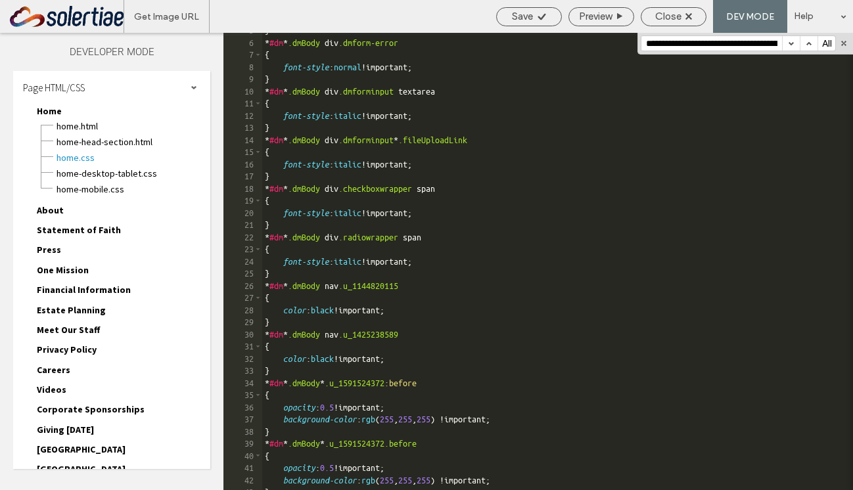
scroll to position [1232, 0]
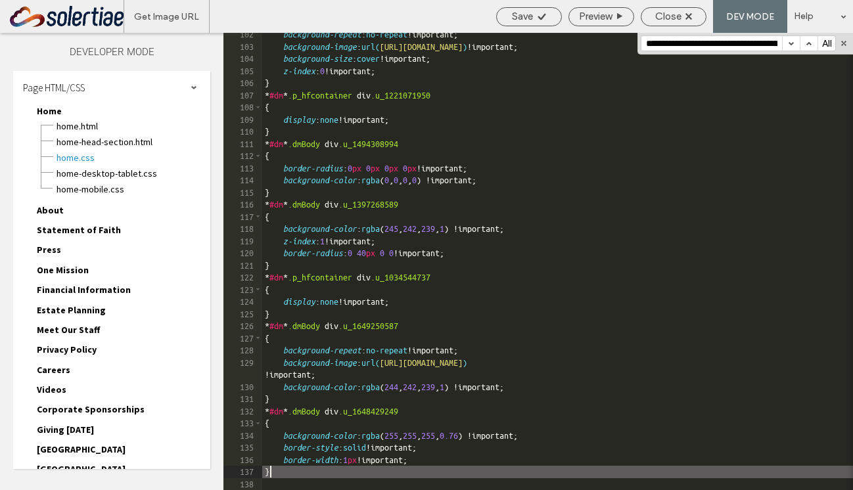
click at [291, 475] on div "background-repeat : no-repeat !important; background-image : url( [URL][DOMAIN_…" at bounding box center [557, 269] width 591 height 482
type textarea "**"
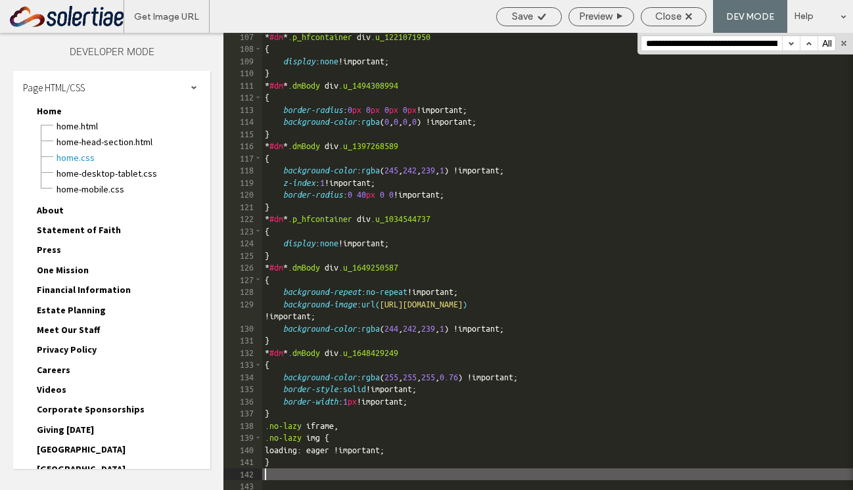
scroll to position [1293, 0]
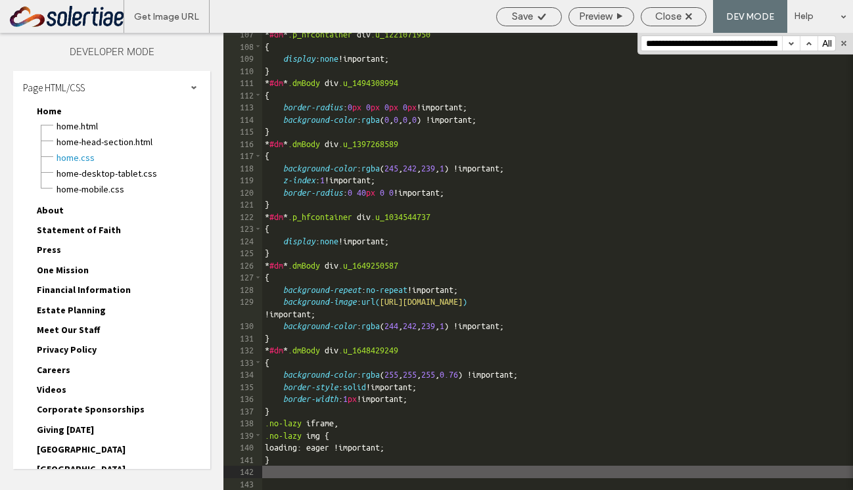
select select "***"
click at [513, 14] on span "Save" at bounding box center [522, 17] width 21 height 12
click at [672, 16] on span "Close" at bounding box center [668, 17] width 26 height 12
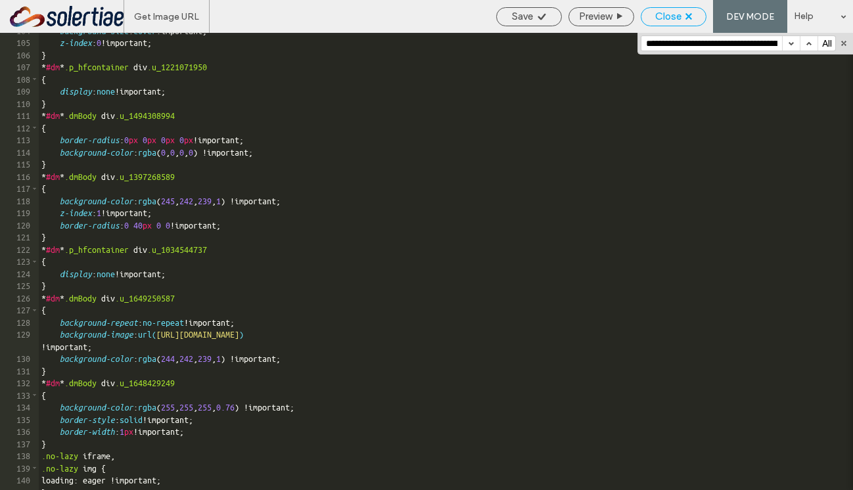
scroll to position [1261, 0]
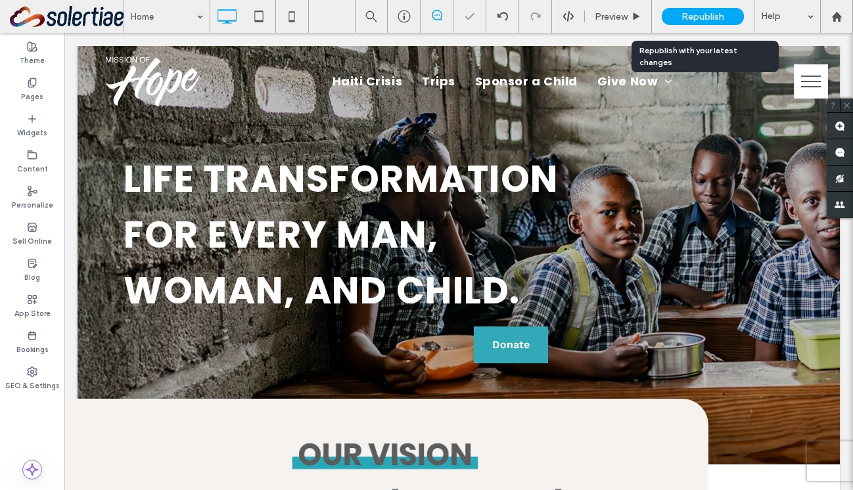
click at [712, 15] on span "Republish" at bounding box center [703, 16] width 43 height 11
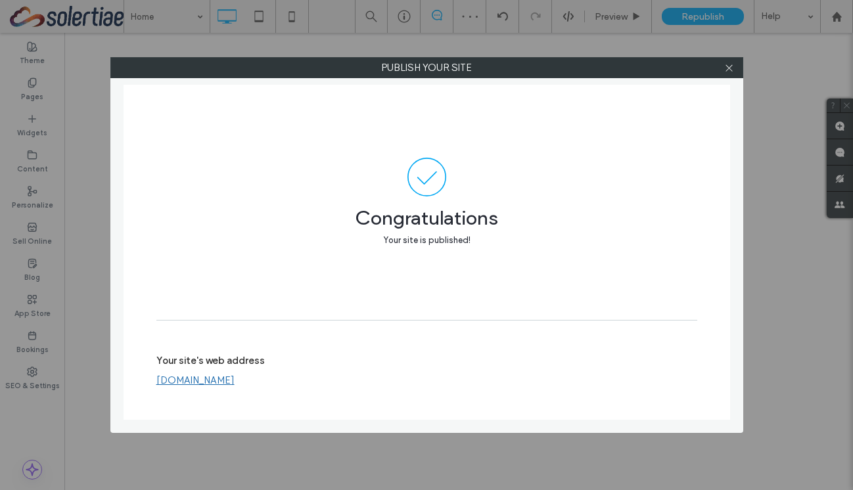
select select "***"
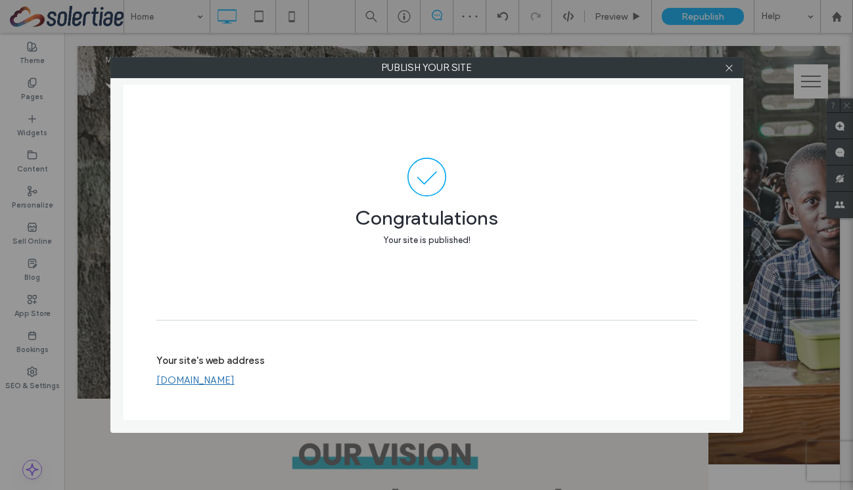
scroll to position [0, 0]
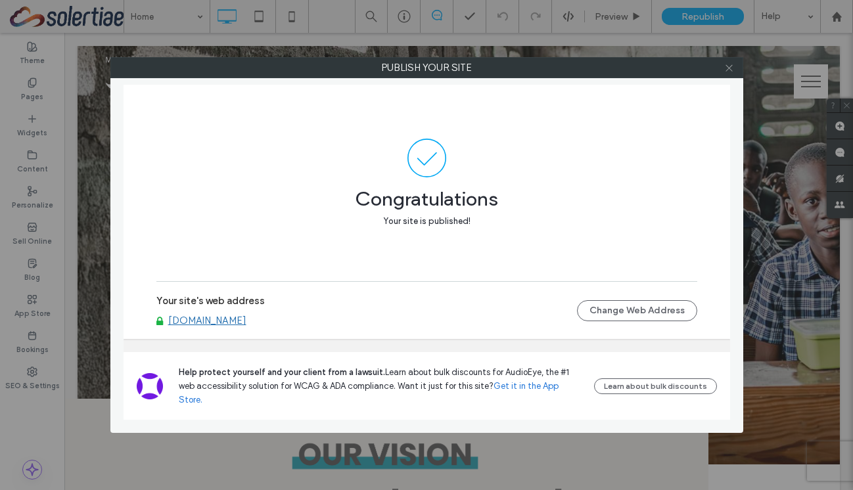
click at [728, 68] on use at bounding box center [729, 67] width 7 height 7
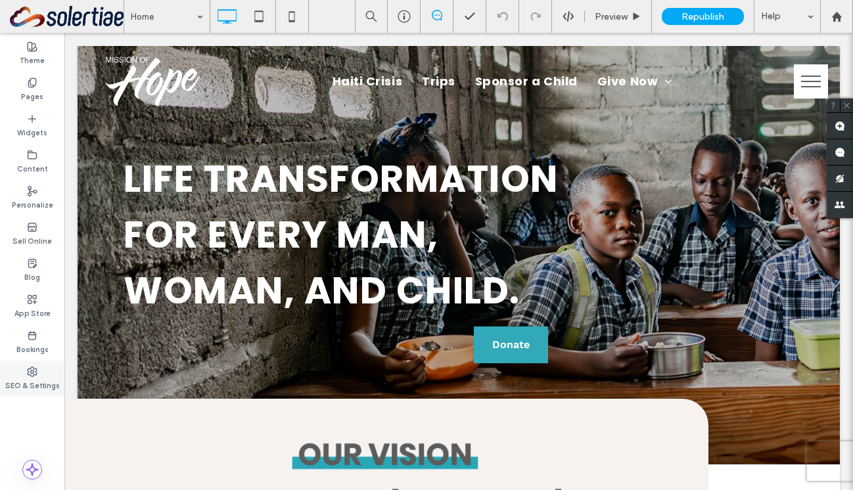
click at [28, 388] on label "SEO & Settings" at bounding box center [32, 384] width 55 height 14
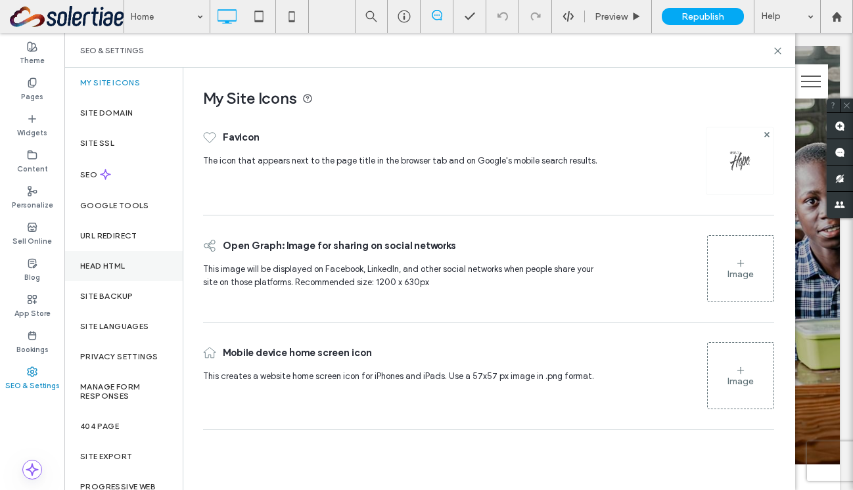
click at [122, 258] on div "Head HTML" at bounding box center [123, 266] width 118 height 30
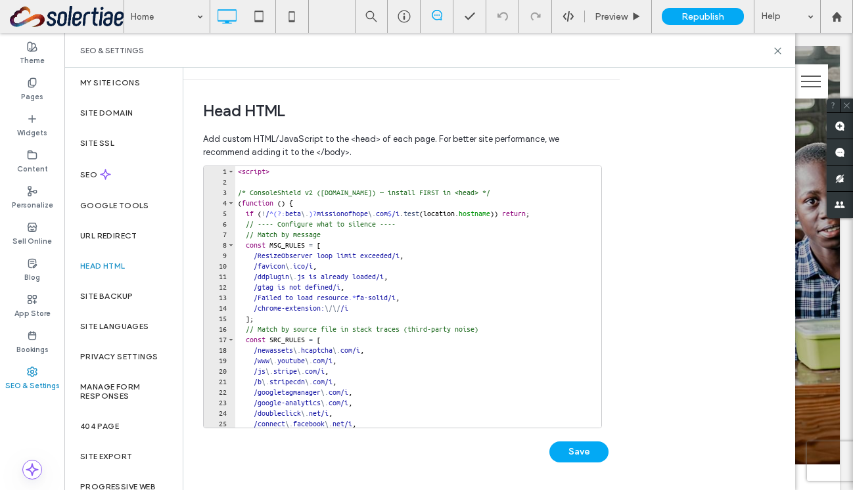
click at [421, 273] on div "< script > /* ConsoleShield v2 ([DOMAIN_NAME]) — install FIRST in <head> */ ( f…" at bounding box center [517, 307] width 564 height 283
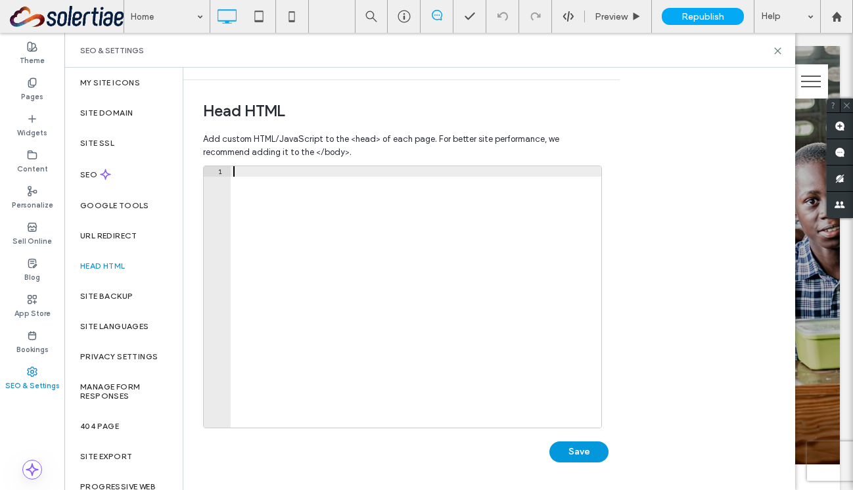
click at [575, 455] on button "Save" at bounding box center [578, 452] width 59 height 21
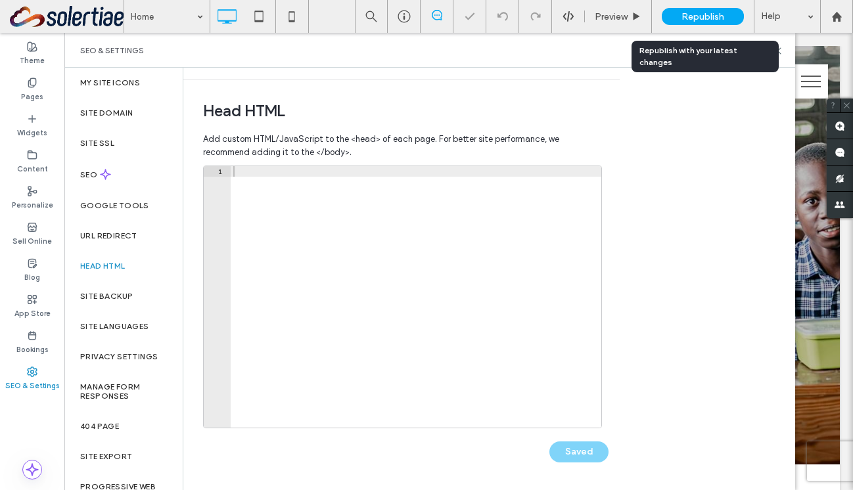
click at [726, 18] on div "Republish" at bounding box center [703, 16] width 82 height 17
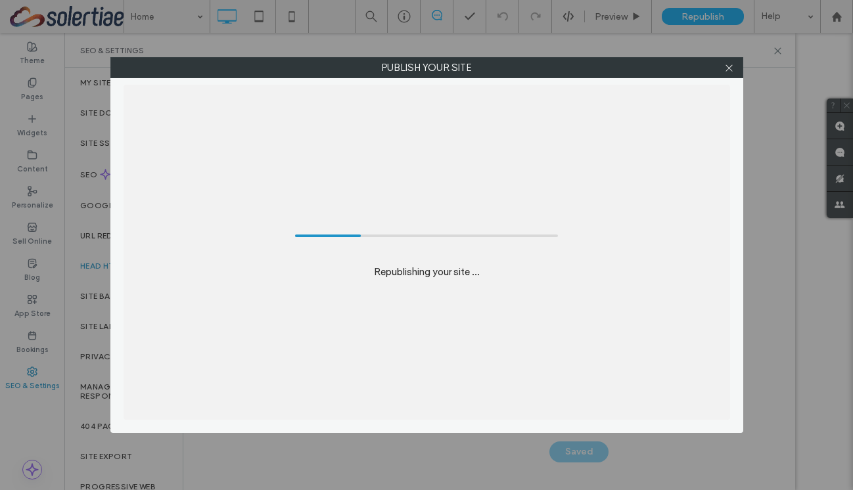
select select "***"
